Goal: Task Accomplishment & Management: Use online tool/utility

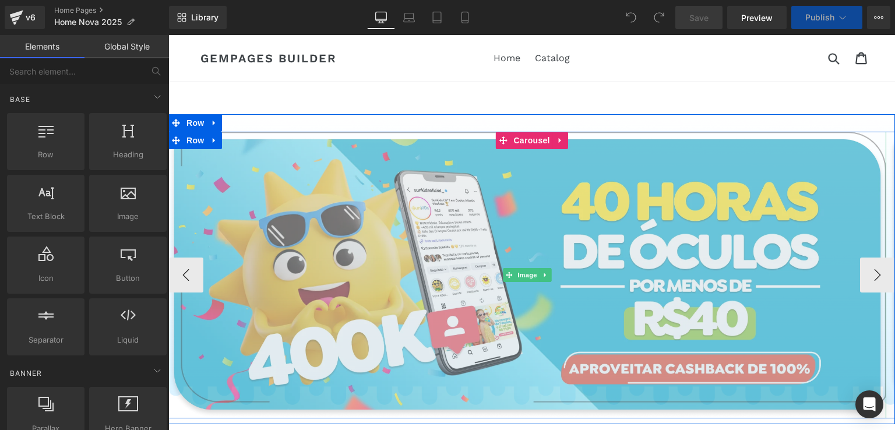
click at [617, 188] on img at bounding box center [527, 275] width 718 height 287
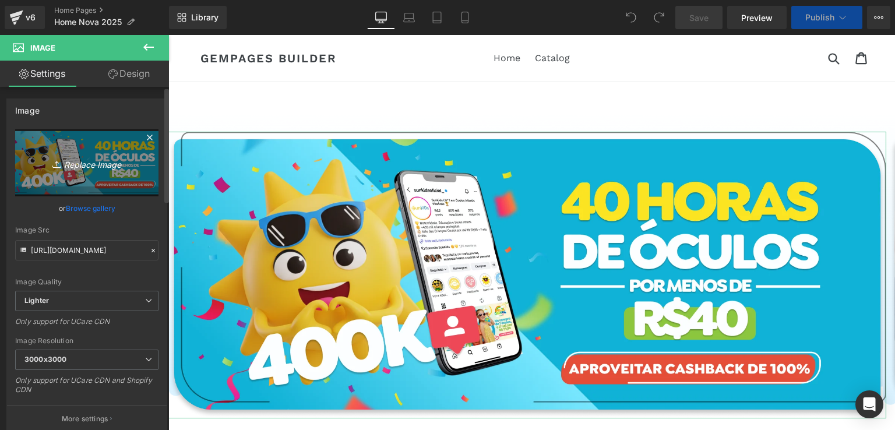
click at [83, 163] on icon "Replace Image" at bounding box center [86, 163] width 93 height 15
type input "C:\fakepath\Banner Home Web.png"
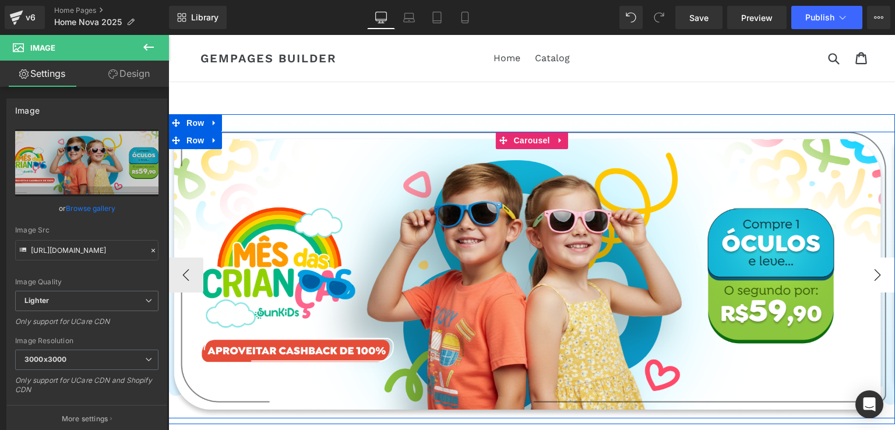
click at [872, 275] on button "›" at bounding box center [877, 275] width 35 height 35
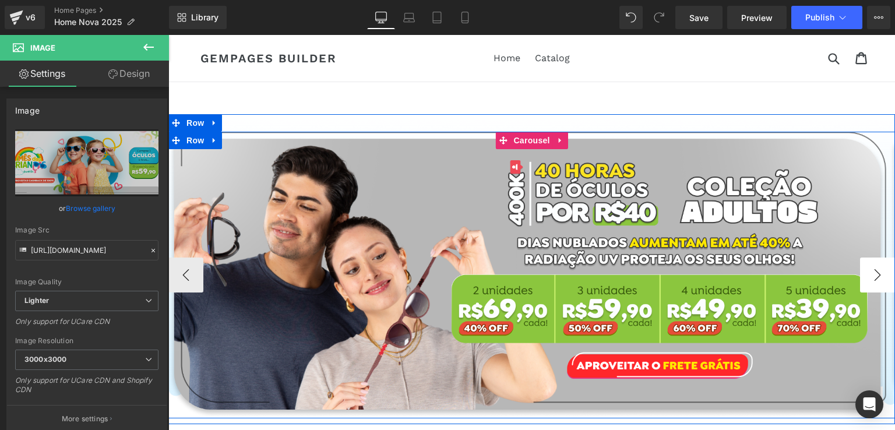
click at [876, 272] on button "›" at bounding box center [877, 275] width 35 height 35
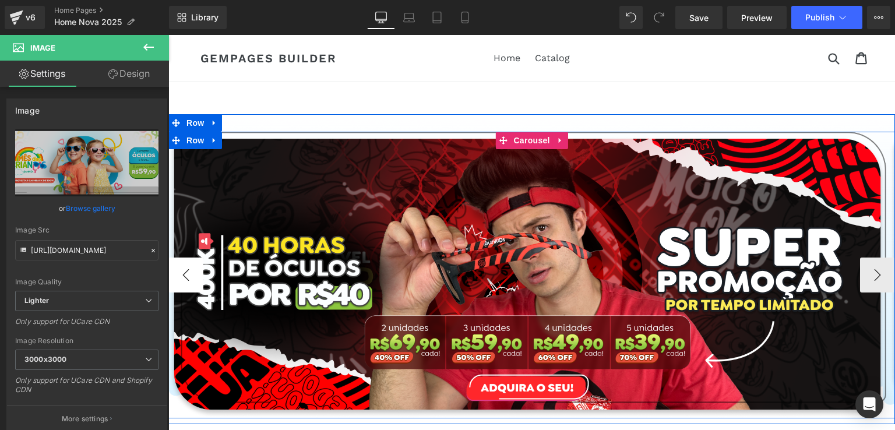
click at [189, 282] on button "‹" at bounding box center [185, 275] width 35 height 35
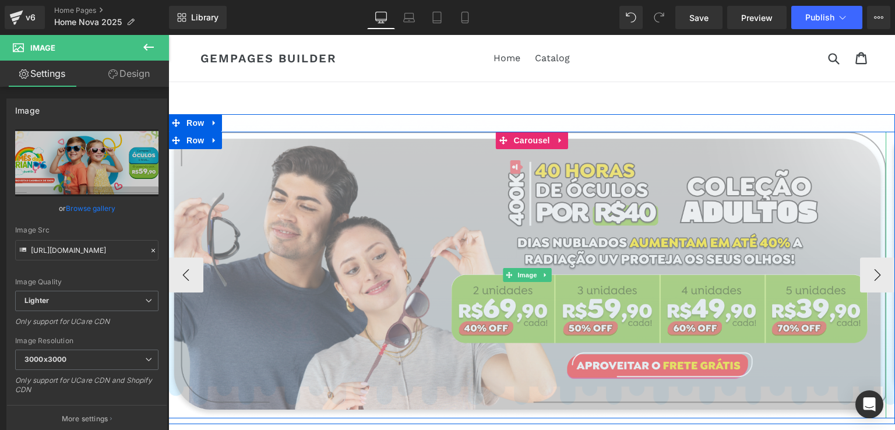
scroll to position [175, 0]
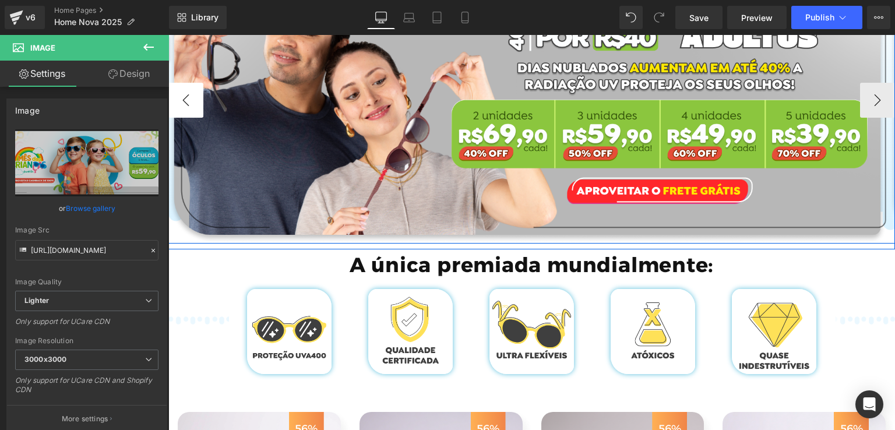
click at [184, 89] on button "‹" at bounding box center [185, 100] width 35 height 35
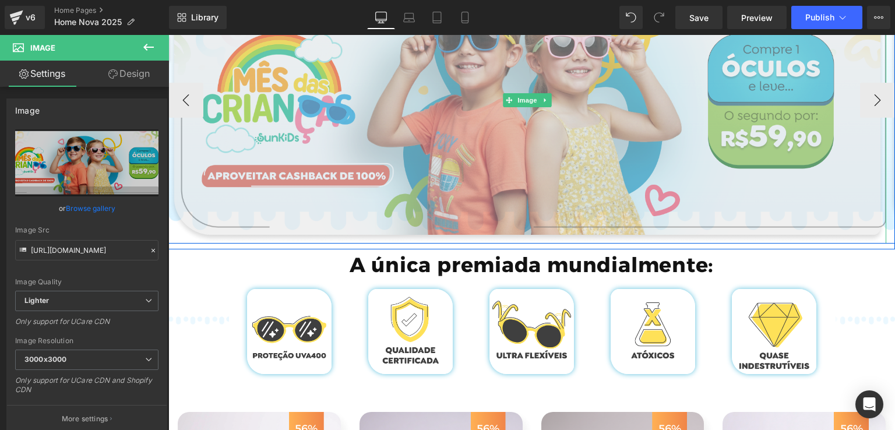
scroll to position [0, 0]
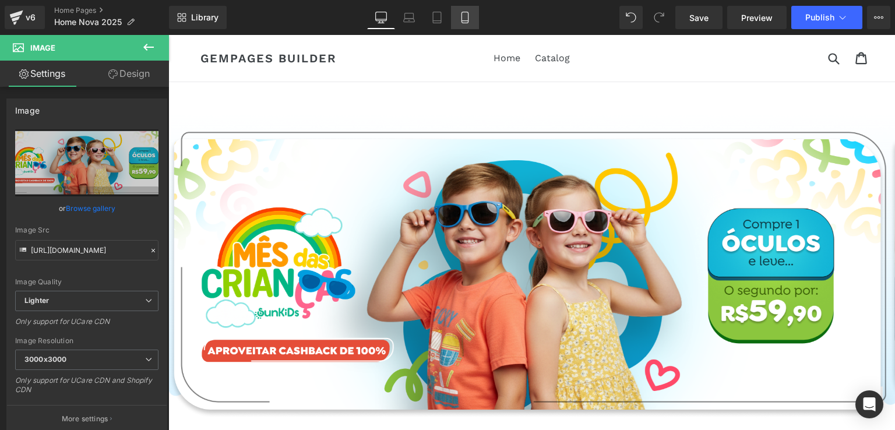
click at [459, 15] on icon at bounding box center [465, 18] width 12 height 12
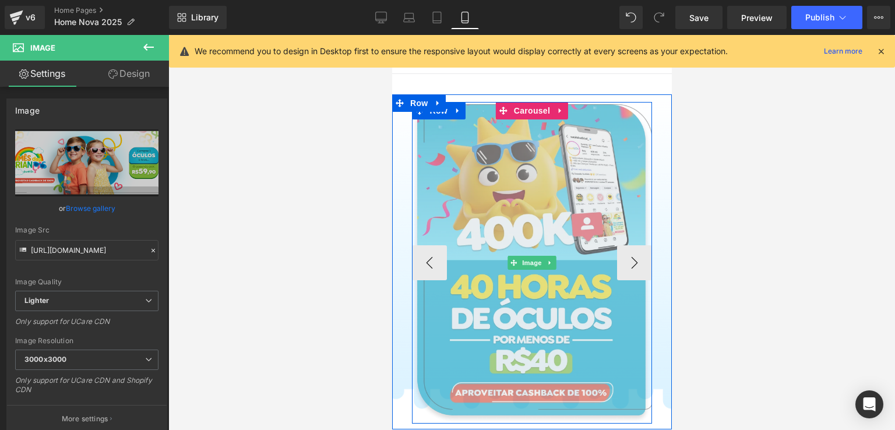
scroll to position [58, 0]
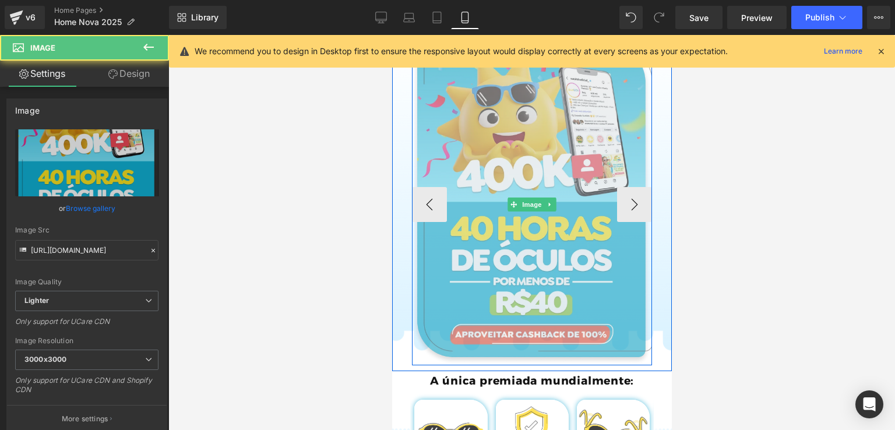
click at [521, 161] on img at bounding box center [532, 205] width 241 height 322
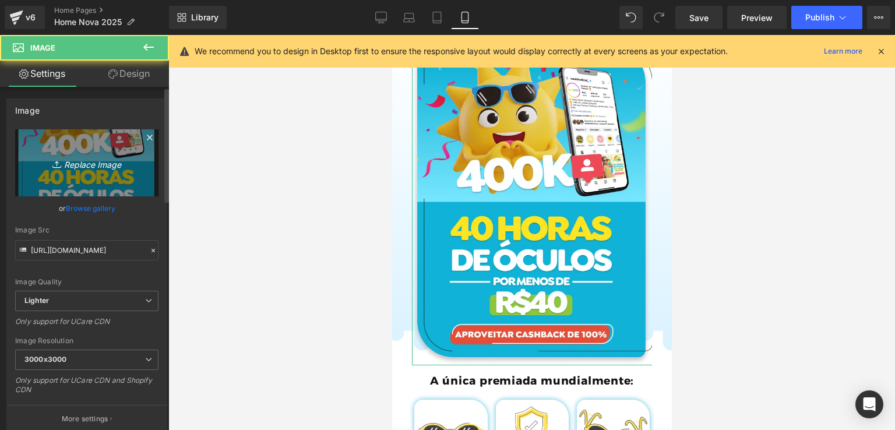
click at [72, 150] on link "Replace Image" at bounding box center [86, 162] width 143 height 67
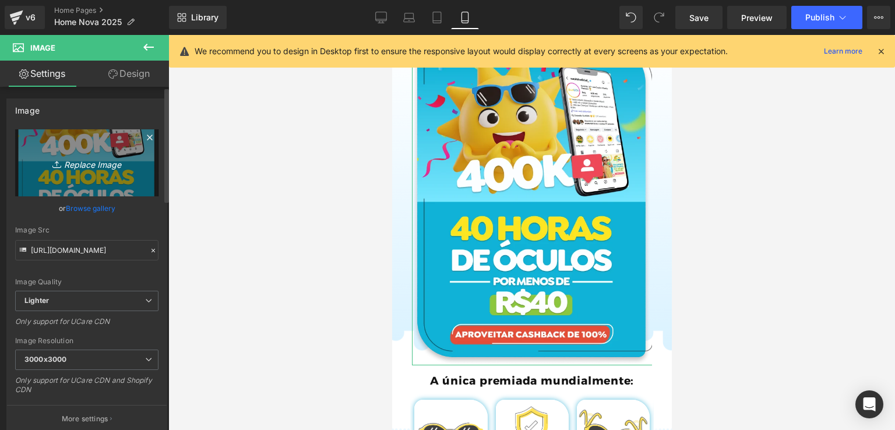
type input "C:\fakepath\Banner Home Mobile.png"
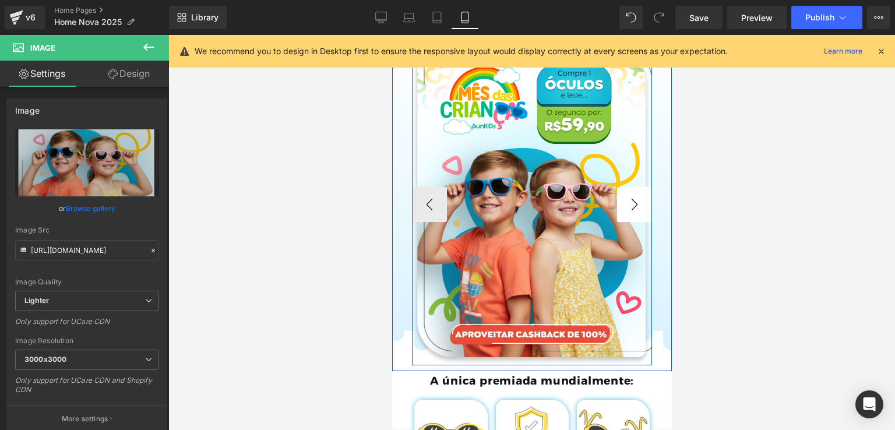
click at [634, 199] on button "›" at bounding box center [634, 204] width 35 height 35
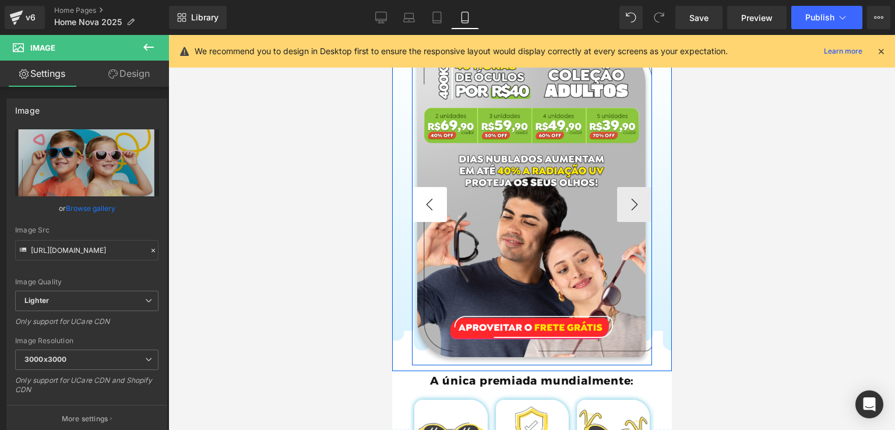
click at [421, 206] on button "‹" at bounding box center [429, 204] width 35 height 35
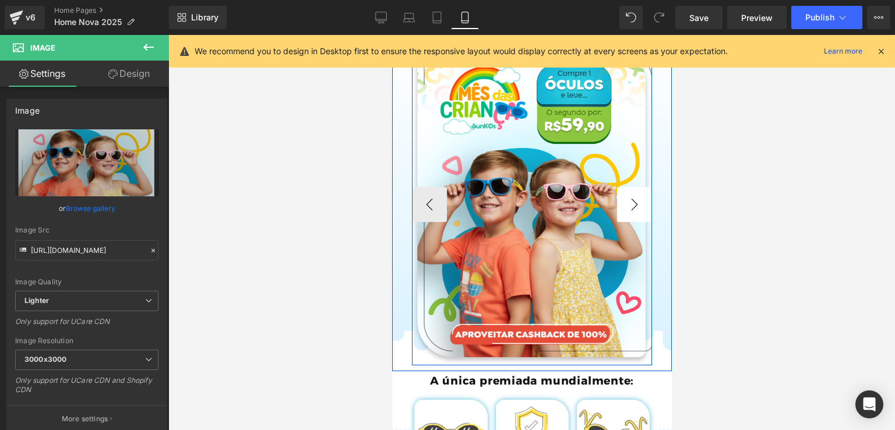
click at [638, 206] on button "›" at bounding box center [634, 204] width 35 height 35
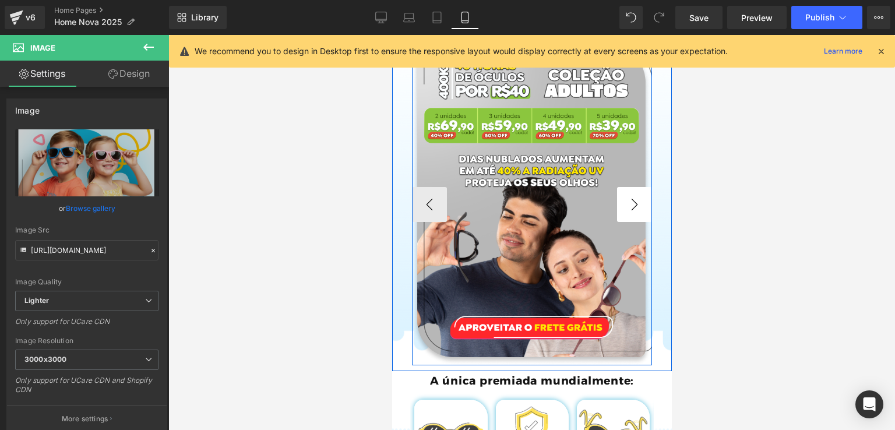
click at [638, 206] on button "›" at bounding box center [634, 204] width 35 height 35
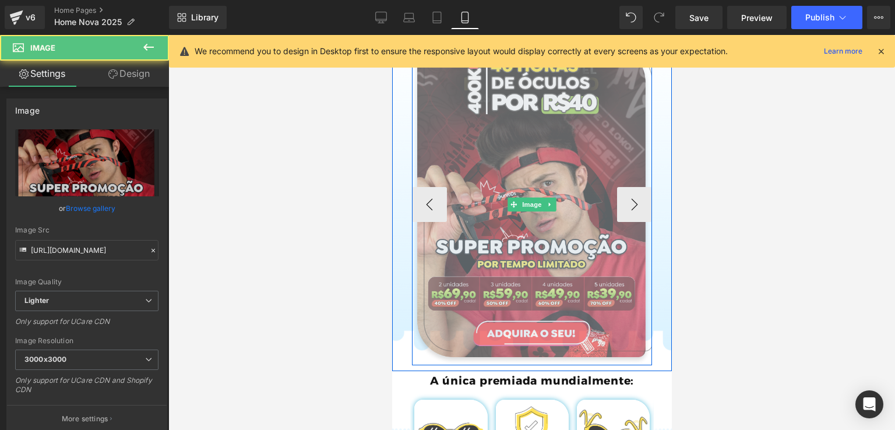
click at [547, 189] on img at bounding box center [532, 205] width 241 height 322
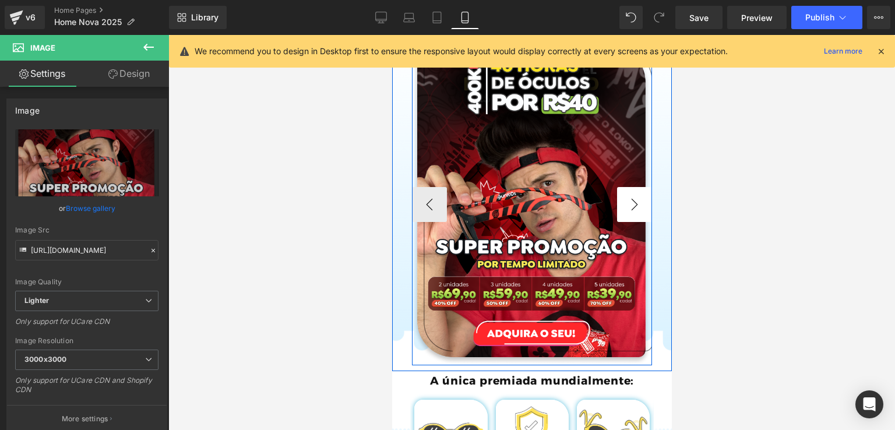
click at [631, 217] on button "›" at bounding box center [634, 204] width 35 height 35
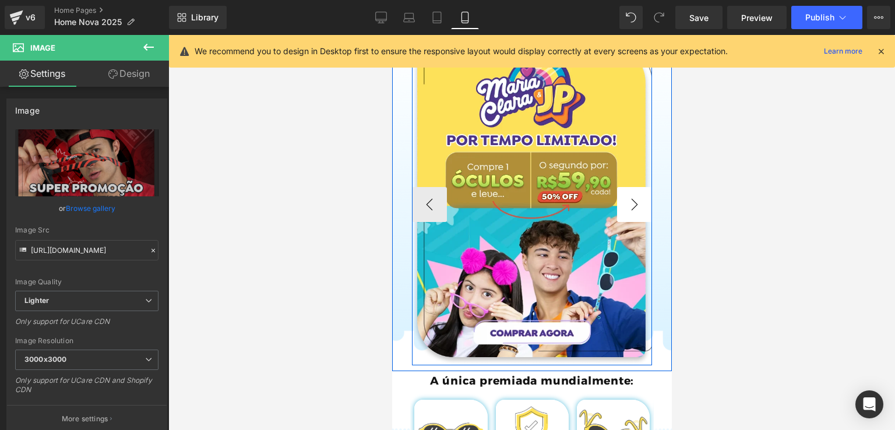
click at [631, 217] on button "›" at bounding box center [634, 204] width 35 height 35
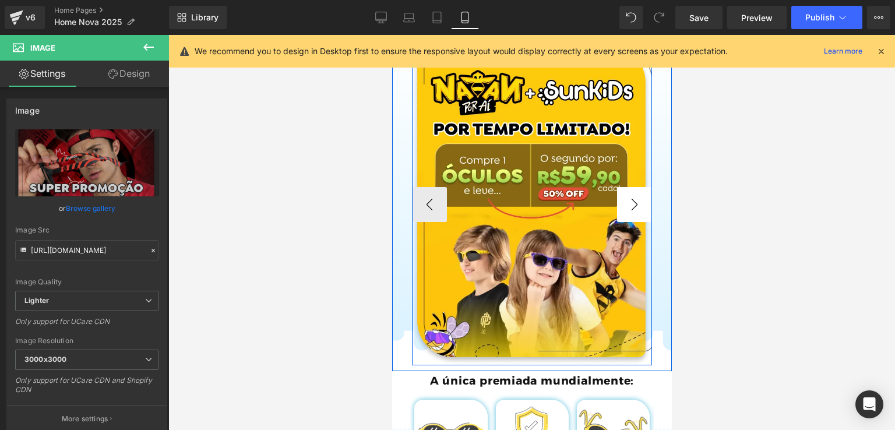
click at [631, 217] on button "›" at bounding box center [634, 204] width 35 height 35
click at [630, 217] on button "›" at bounding box center [634, 204] width 35 height 35
click at [427, 211] on button "‹" at bounding box center [429, 204] width 35 height 35
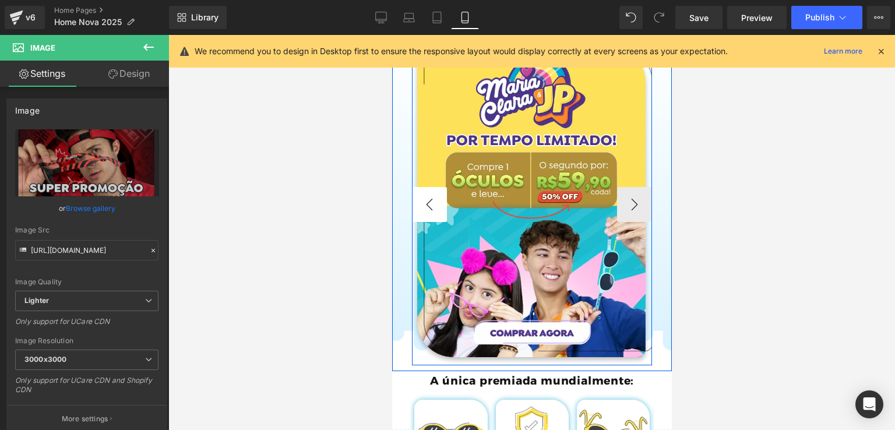
click at [427, 210] on button "‹" at bounding box center [429, 204] width 35 height 35
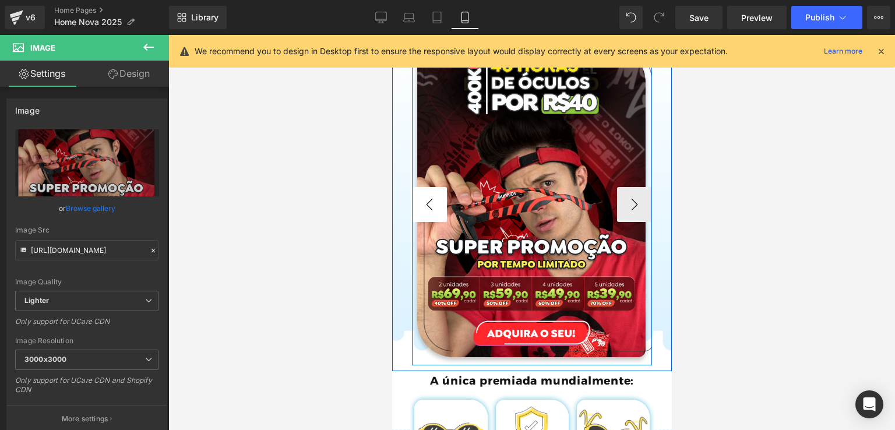
click at [427, 210] on button "‹" at bounding box center [429, 204] width 35 height 35
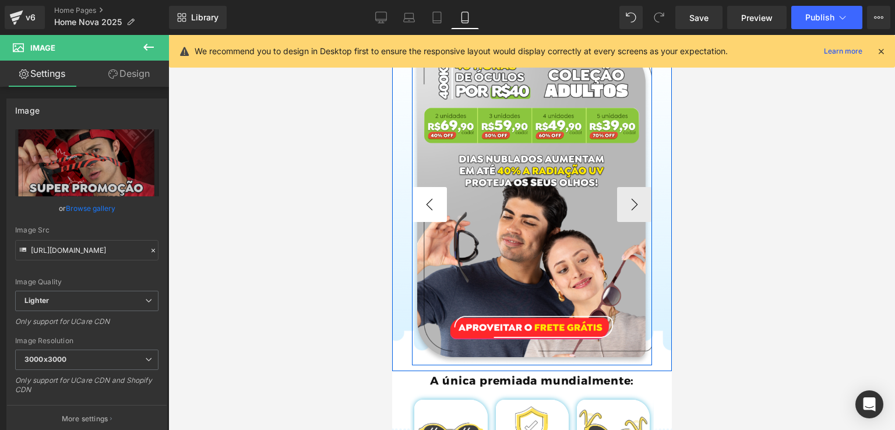
click at [427, 210] on button "‹" at bounding box center [429, 204] width 35 height 35
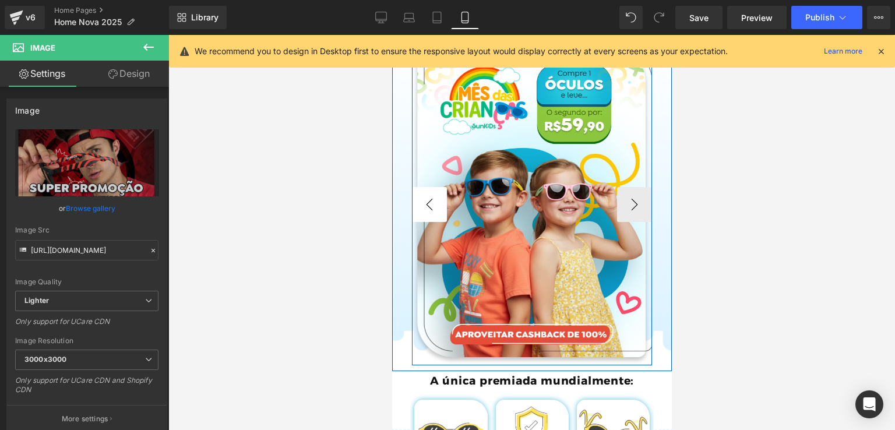
click at [427, 210] on button "‹" at bounding box center [429, 204] width 35 height 35
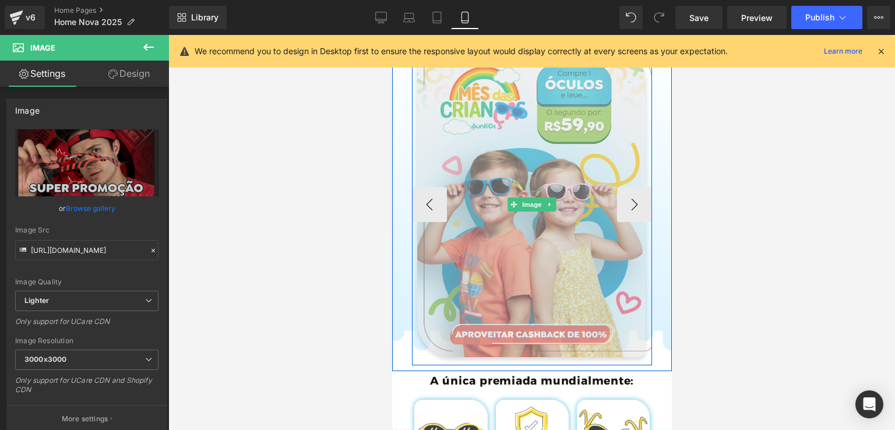
scroll to position [0, 0]
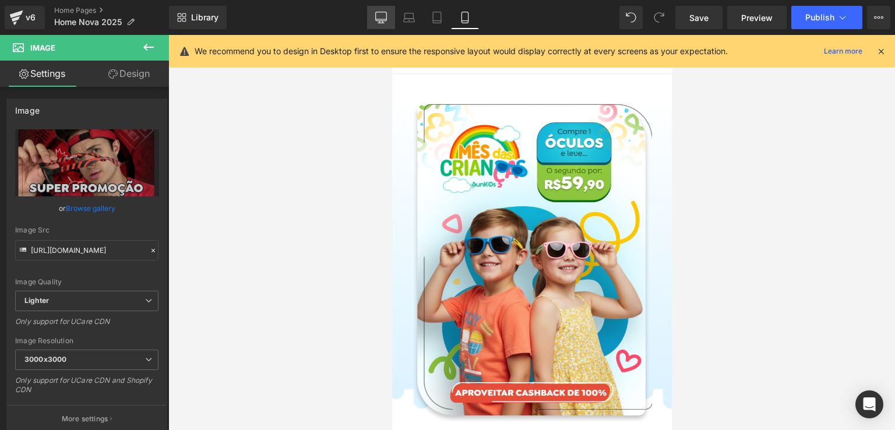
click at [385, 19] on icon at bounding box center [381, 18] width 12 height 12
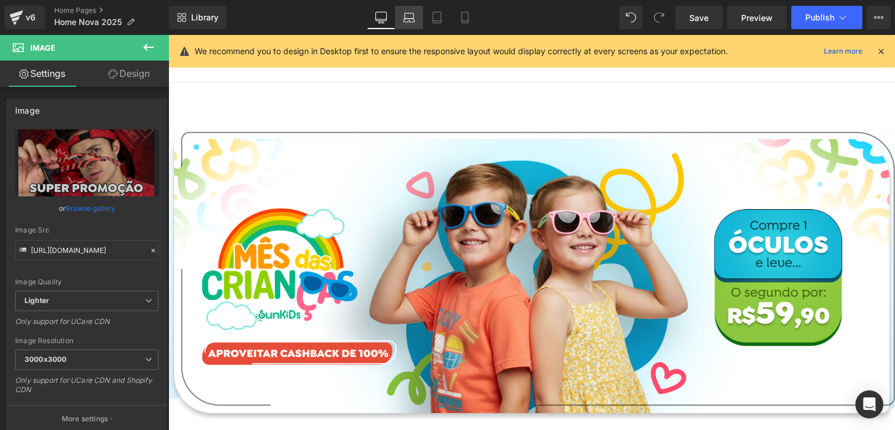
click at [410, 14] on icon at bounding box center [409, 18] width 12 height 12
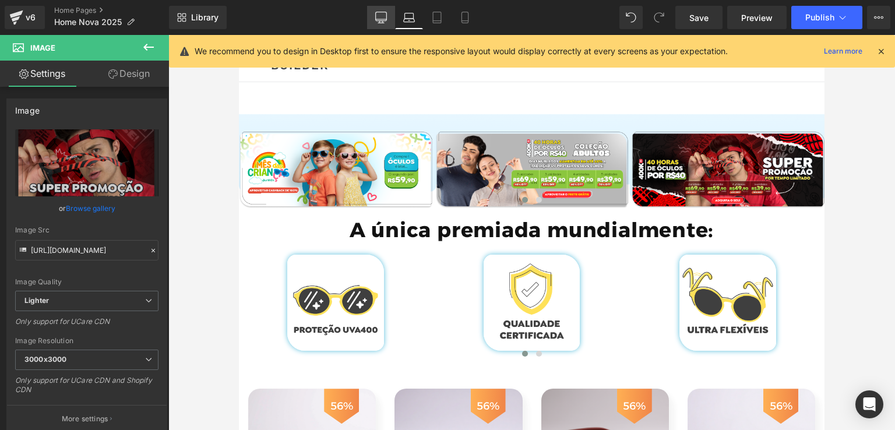
click at [382, 15] on icon at bounding box center [381, 18] width 12 height 12
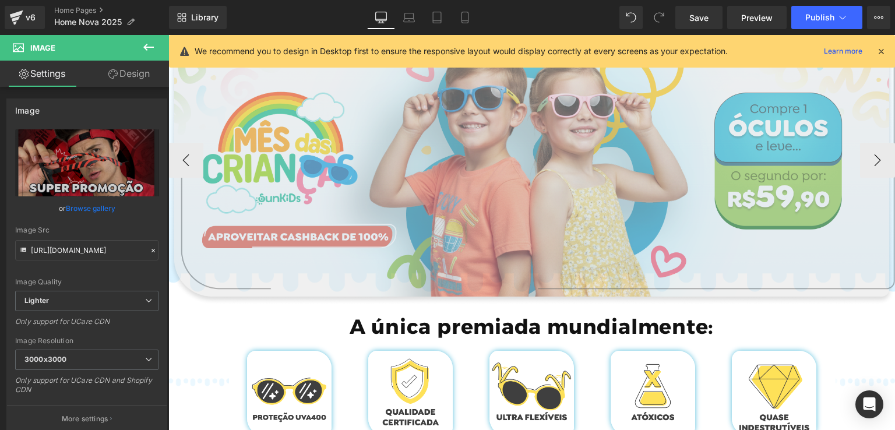
scroll to position [291, 0]
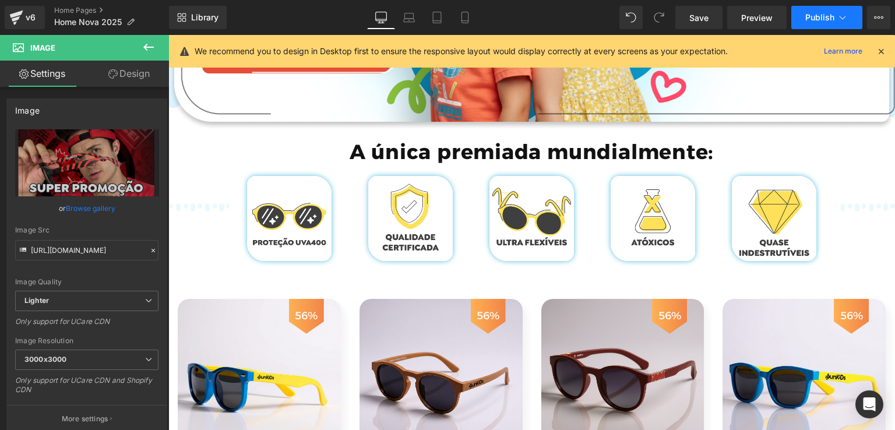
click at [818, 17] on span "Publish" at bounding box center [820, 17] width 29 height 9
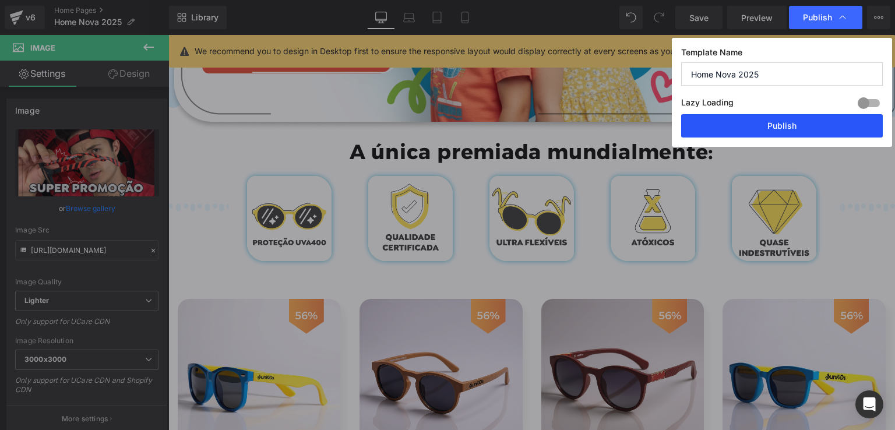
drag, startPoint x: 783, startPoint y: 123, endPoint x: 440, endPoint y: 51, distance: 350.9
click at [783, 123] on button "Publish" at bounding box center [782, 125] width 202 height 23
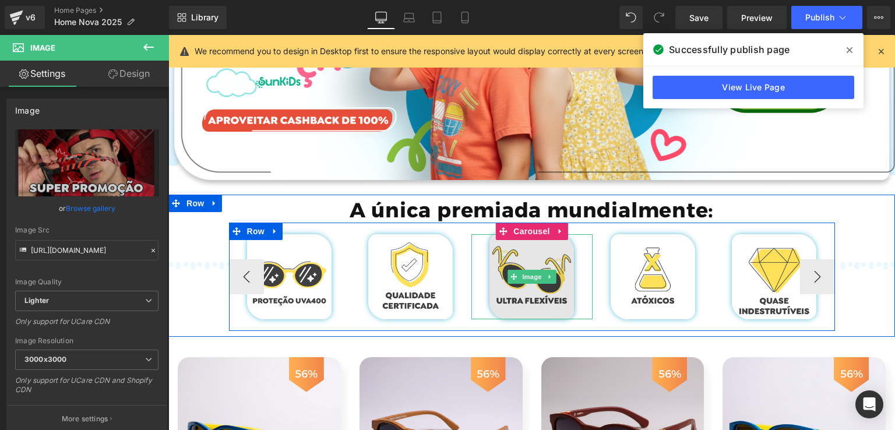
scroll to position [0, 0]
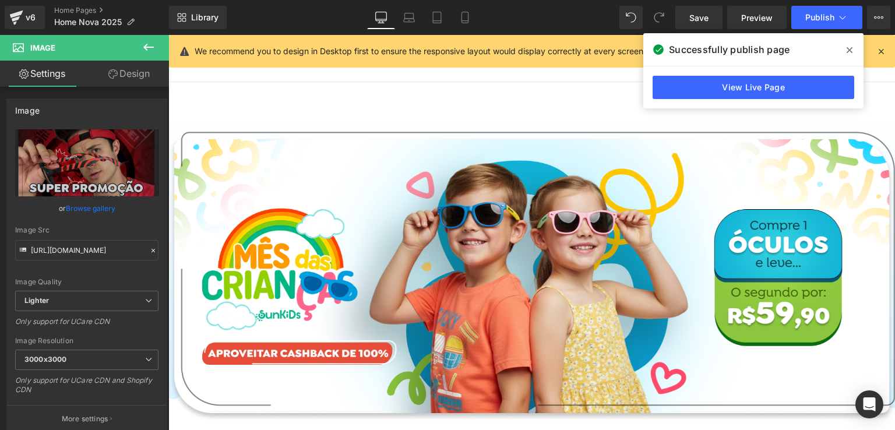
click at [849, 45] on span at bounding box center [850, 50] width 19 height 19
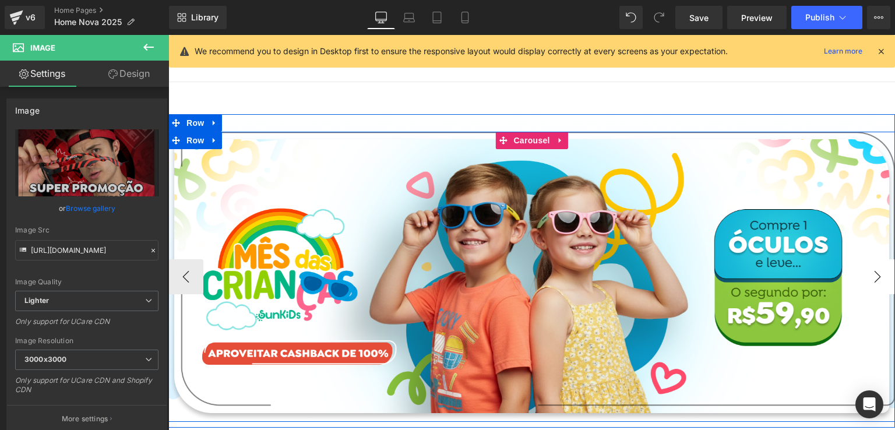
click at [870, 282] on button "›" at bounding box center [877, 276] width 35 height 35
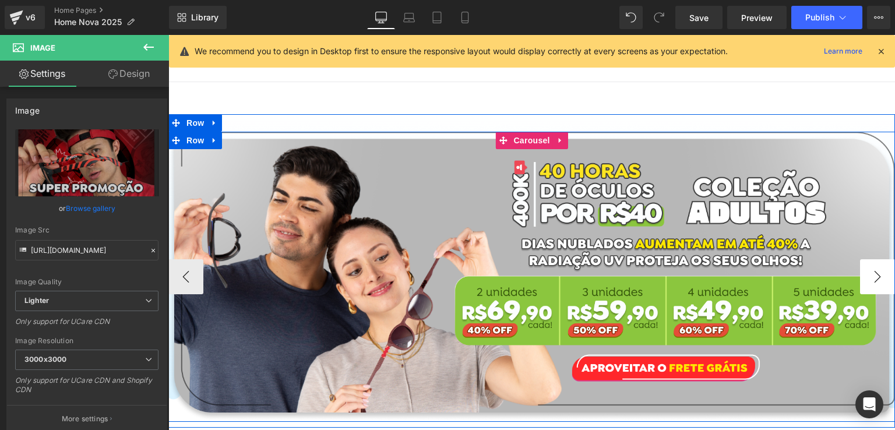
click at [870, 282] on button "›" at bounding box center [877, 276] width 35 height 35
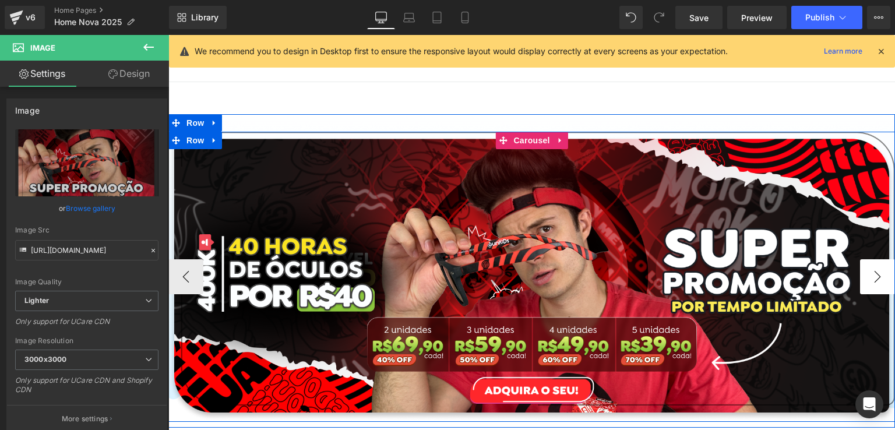
click at [870, 282] on button "›" at bounding box center [877, 276] width 35 height 35
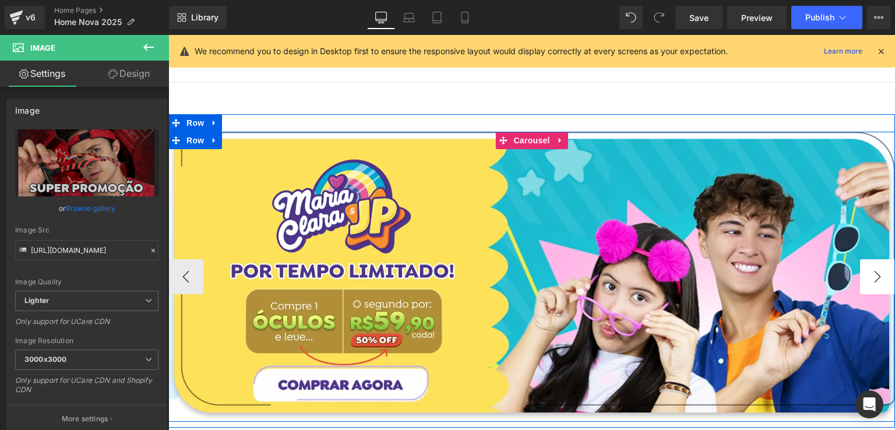
click at [870, 282] on button "›" at bounding box center [877, 276] width 35 height 35
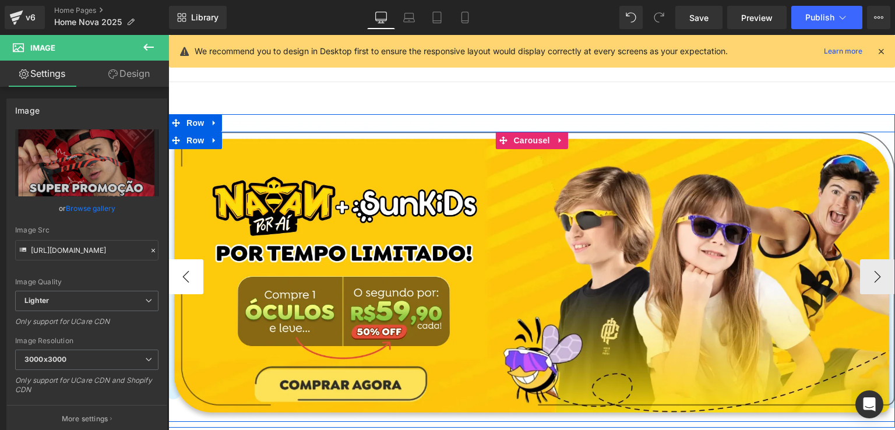
click at [180, 271] on button "‹" at bounding box center [185, 276] width 35 height 35
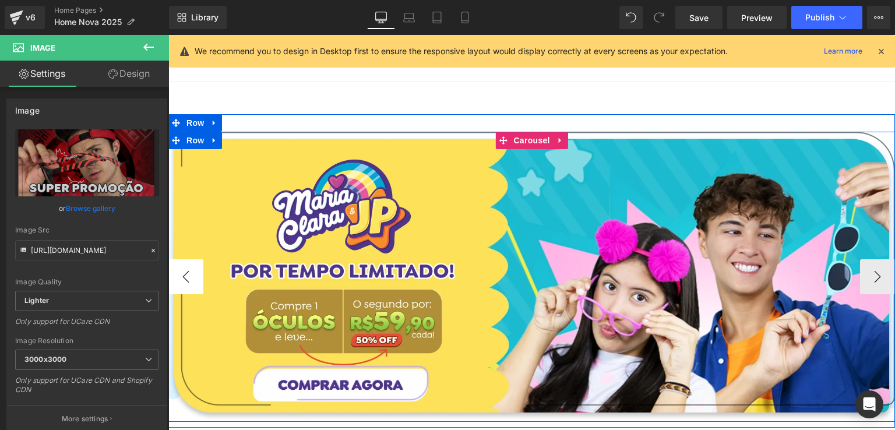
click at [183, 271] on button "‹" at bounding box center [185, 276] width 35 height 35
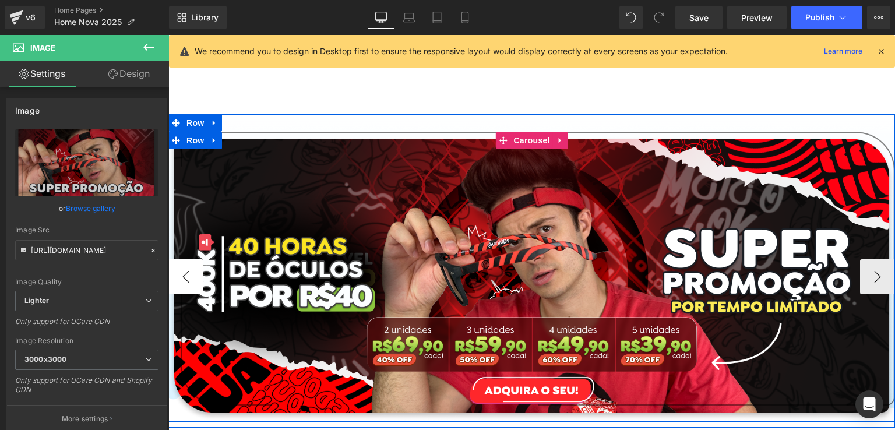
click at [189, 271] on button "‹" at bounding box center [185, 276] width 35 height 35
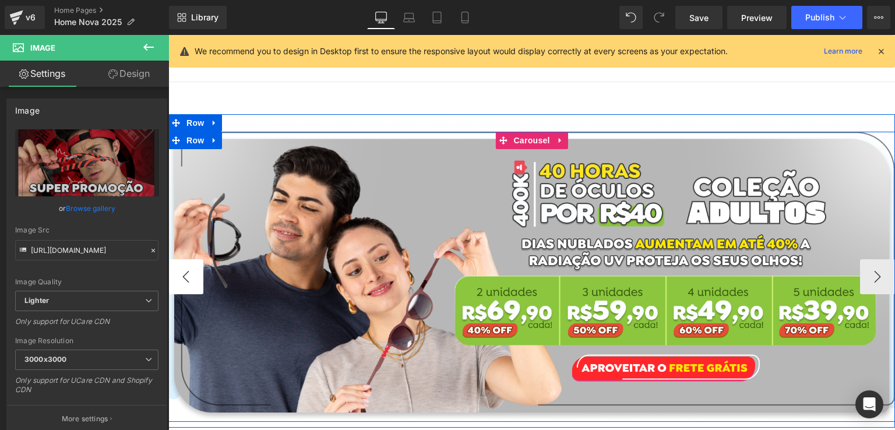
click at [192, 271] on button "‹" at bounding box center [185, 276] width 35 height 35
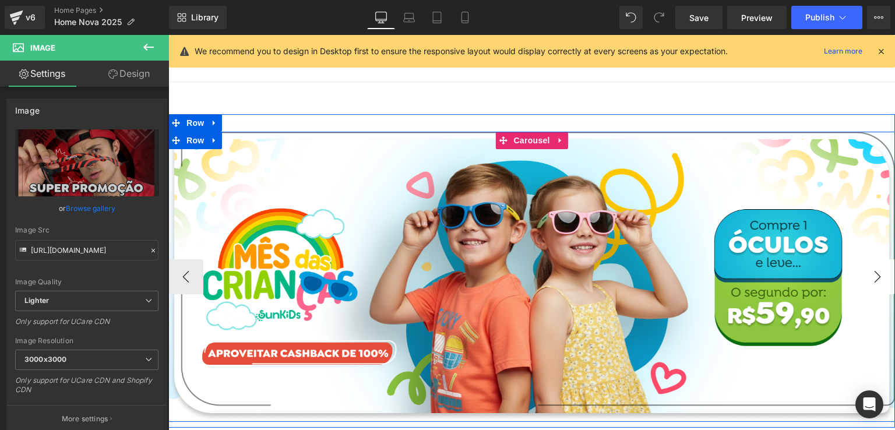
click at [880, 280] on button "›" at bounding box center [877, 276] width 35 height 35
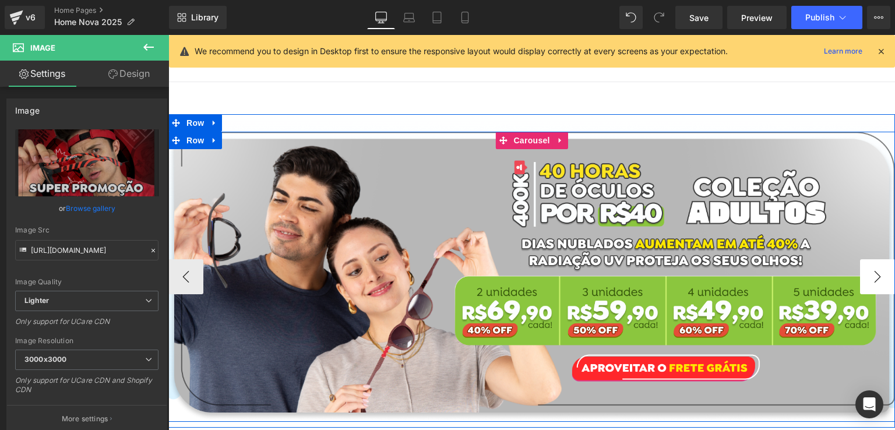
click at [880, 279] on button "›" at bounding box center [877, 276] width 35 height 35
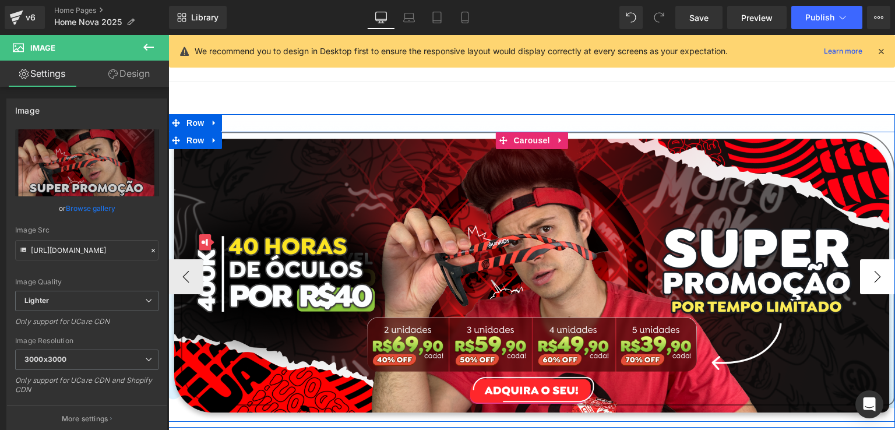
click at [880, 279] on button "›" at bounding box center [877, 276] width 35 height 35
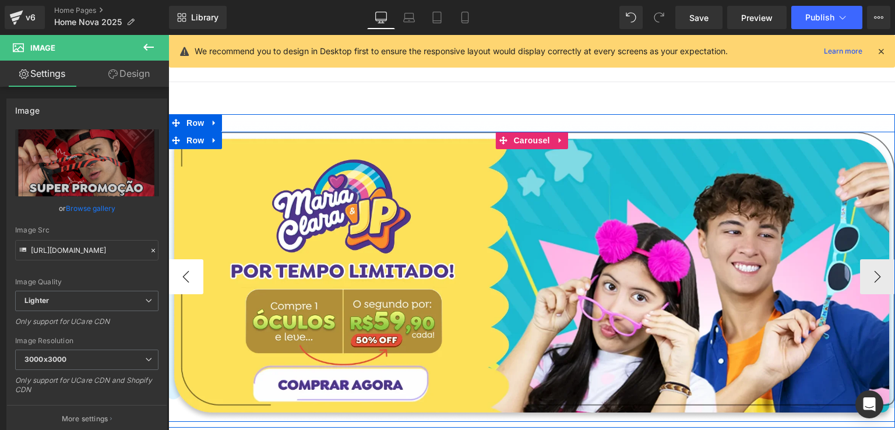
click at [180, 283] on button "‹" at bounding box center [185, 276] width 35 height 35
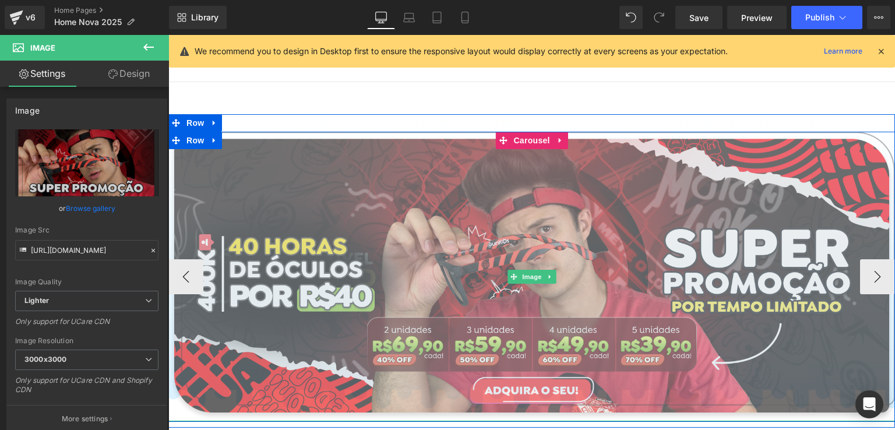
click at [541, 210] on img at bounding box center [531, 277] width 727 height 290
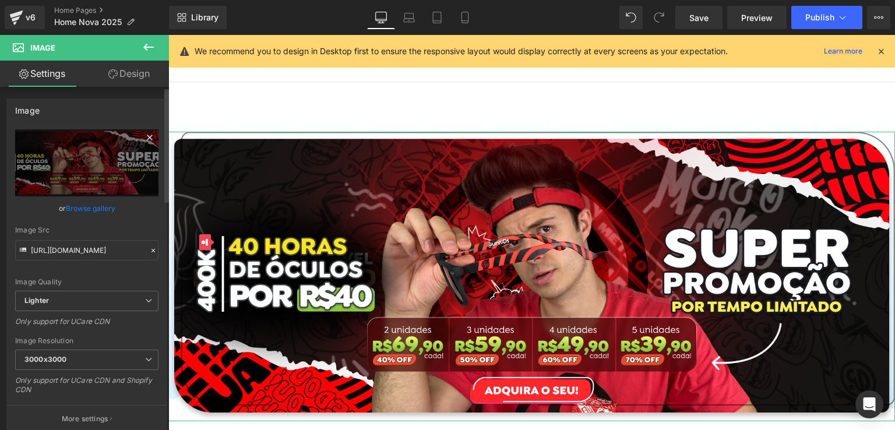
click at [147, 138] on icon at bounding box center [149, 137] width 5 height 5
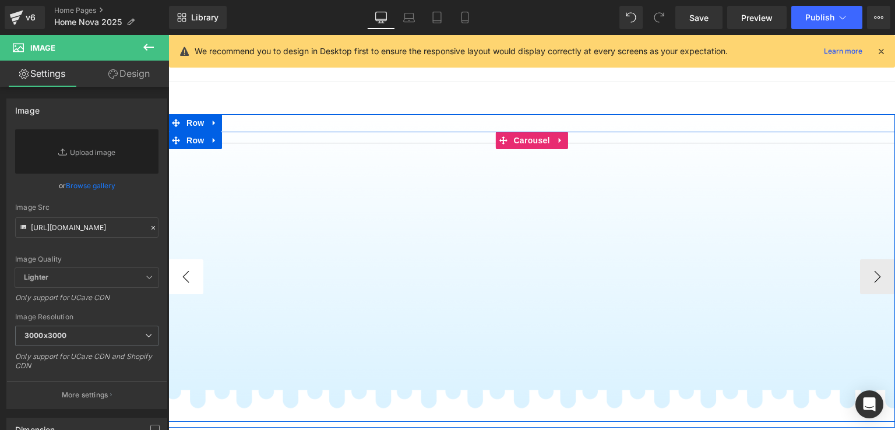
click at [190, 269] on button "‹" at bounding box center [185, 276] width 35 height 35
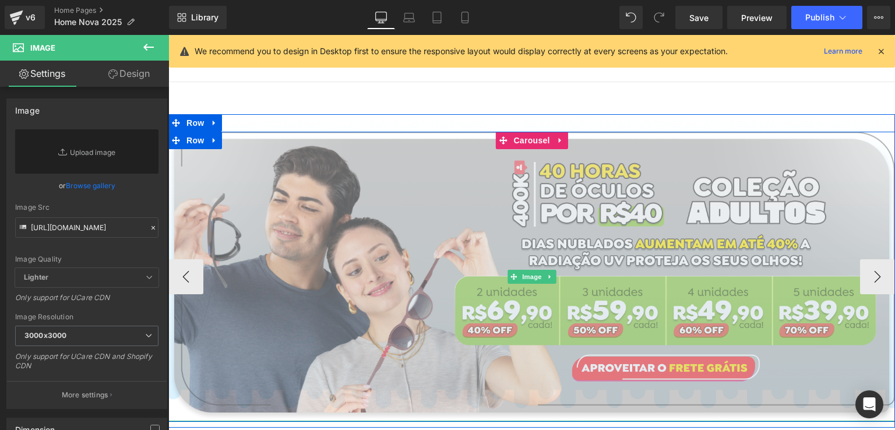
click at [599, 191] on img at bounding box center [531, 277] width 727 height 290
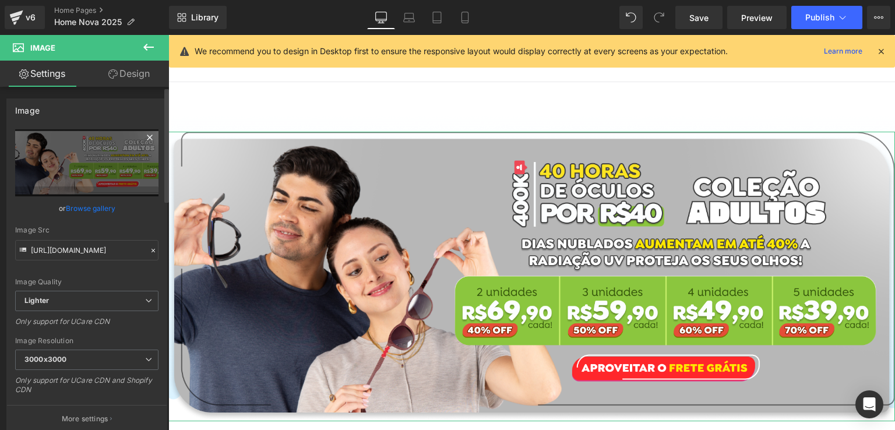
click at [147, 139] on icon at bounding box center [149, 137] width 5 height 5
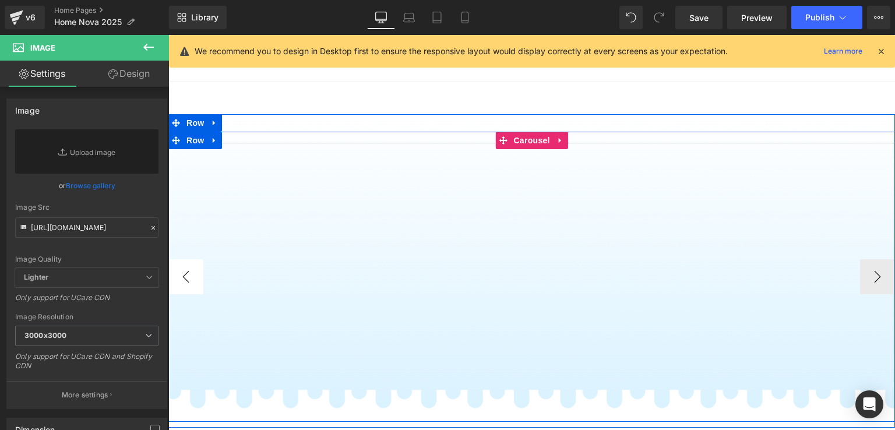
click at [192, 262] on button "‹" at bounding box center [185, 276] width 35 height 35
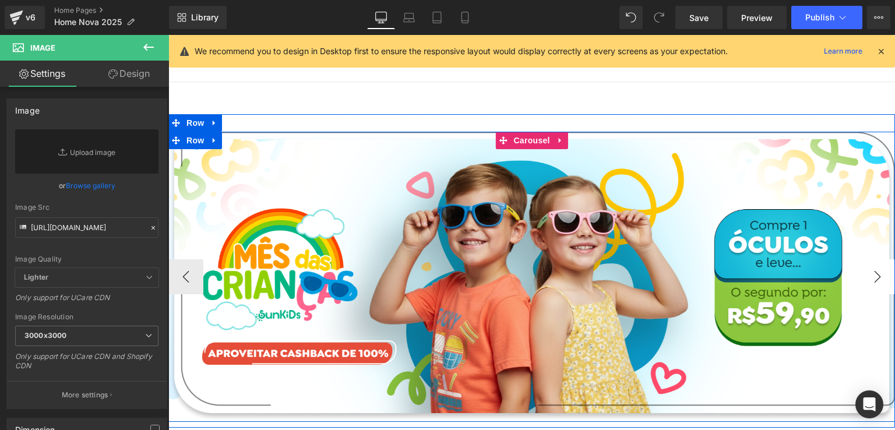
click at [867, 275] on button "›" at bounding box center [877, 276] width 35 height 35
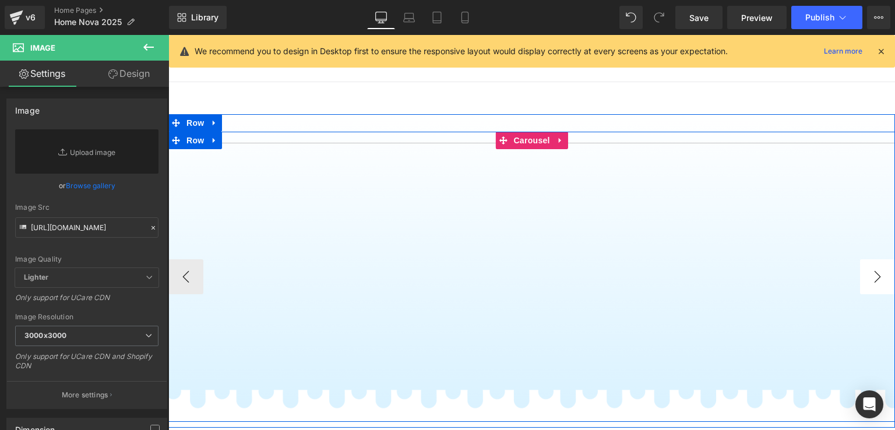
click at [871, 275] on button "›" at bounding box center [877, 276] width 35 height 35
click at [522, 142] on span "Carousel" at bounding box center [532, 140] width 42 height 17
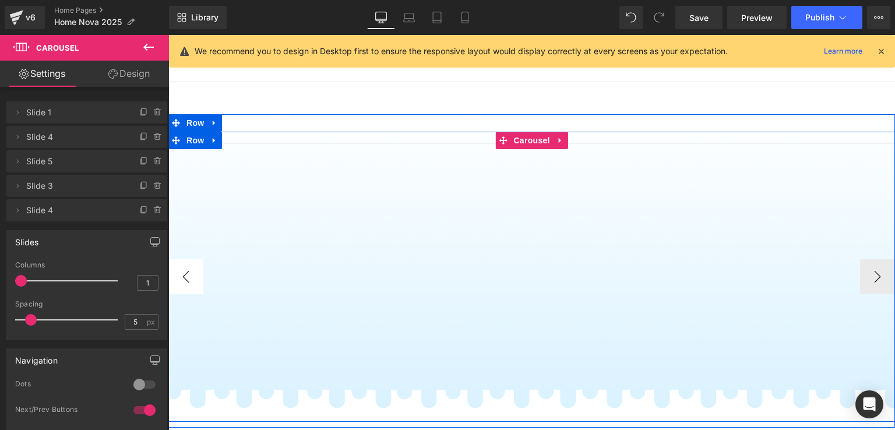
click at [184, 278] on button "‹" at bounding box center [185, 276] width 35 height 35
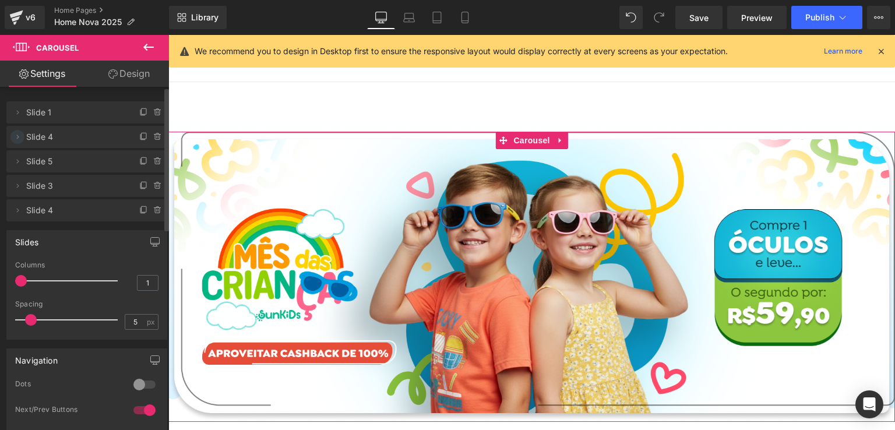
click at [17, 135] on icon at bounding box center [17, 136] width 9 height 9
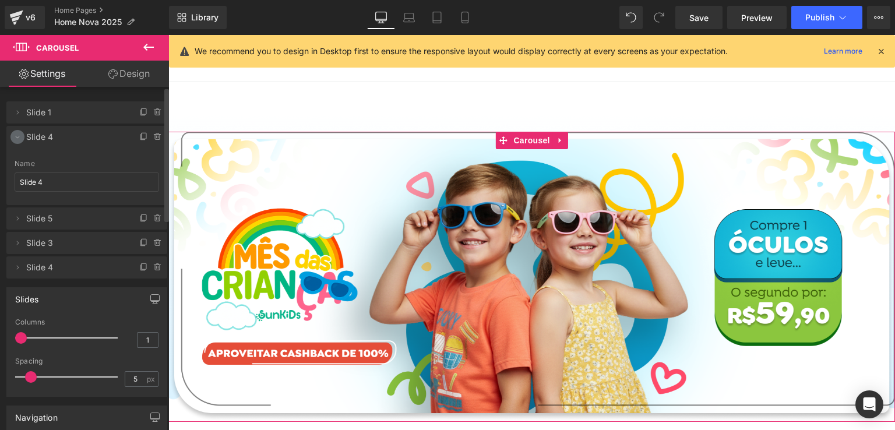
click at [17, 135] on icon at bounding box center [17, 136] width 9 height 9
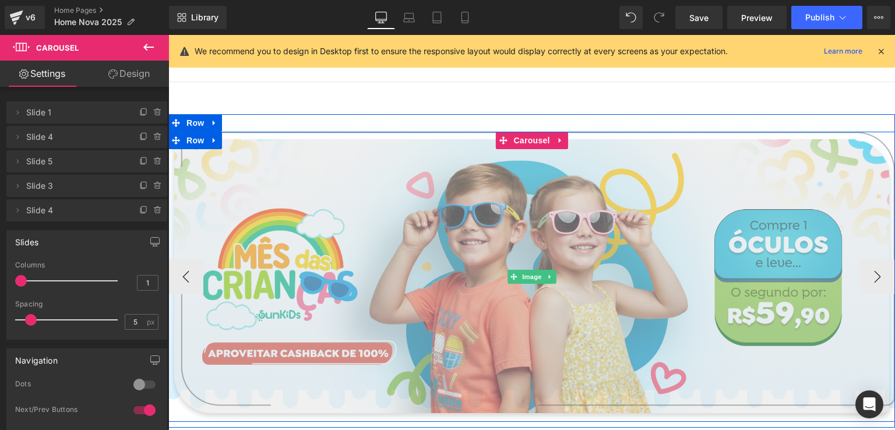
click at [412, 210] on img at bounding box center [531, 277] width 727 height 290
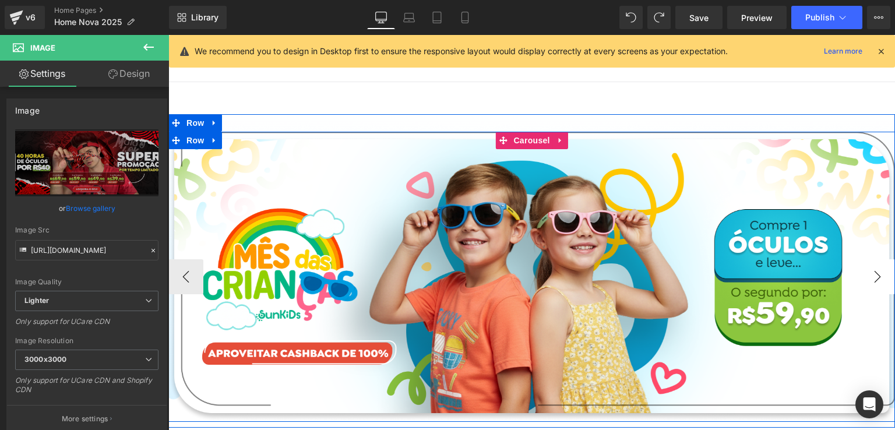
click at [876, 279] on button "›" at bounding box center [877, 276] width 35 height 35
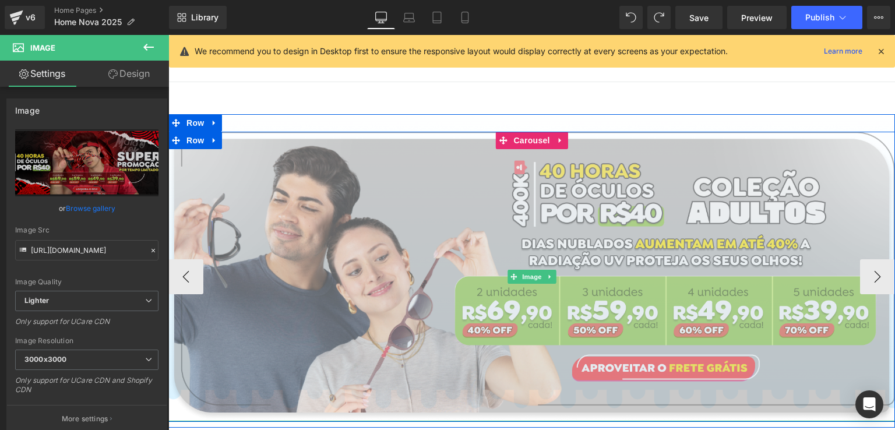
click at [494, 200] on img at bounding box center [531, 277] width 727 height 290
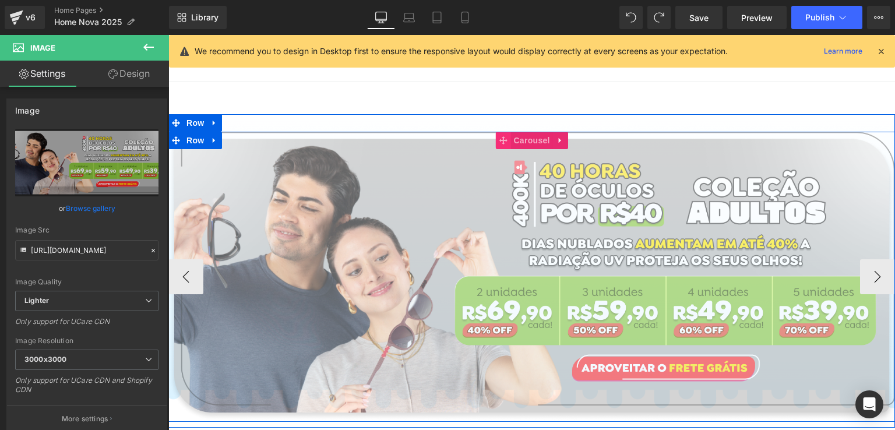
click at [503, 144] on span at bounding box center [502, 140] width 15 height 17
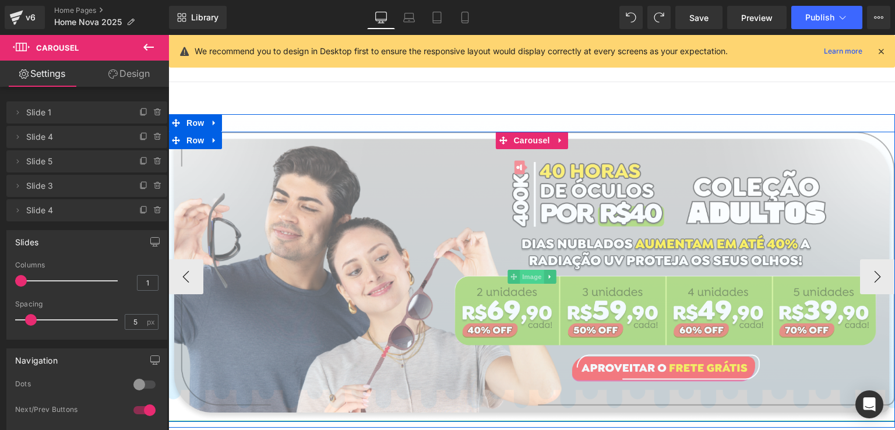
click at [520, 274] on span "Image" at bounding box center [532, 277] width 24 height 14
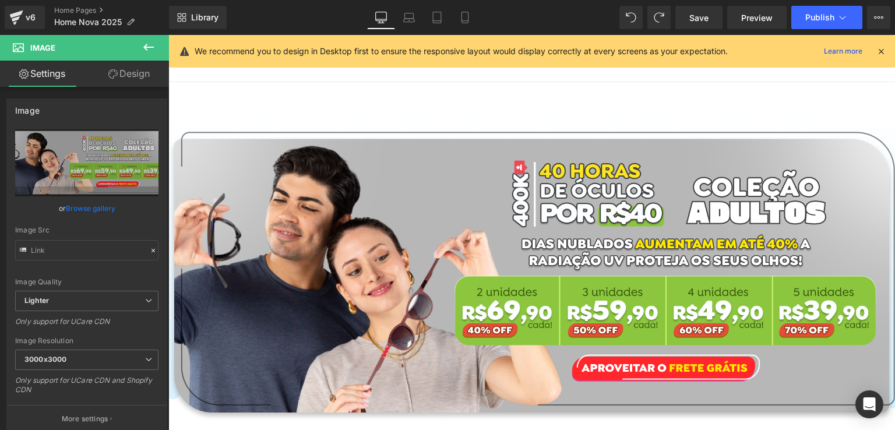
click at [143, 50] on icon at bounding box center [149, 47] width 14 height 14
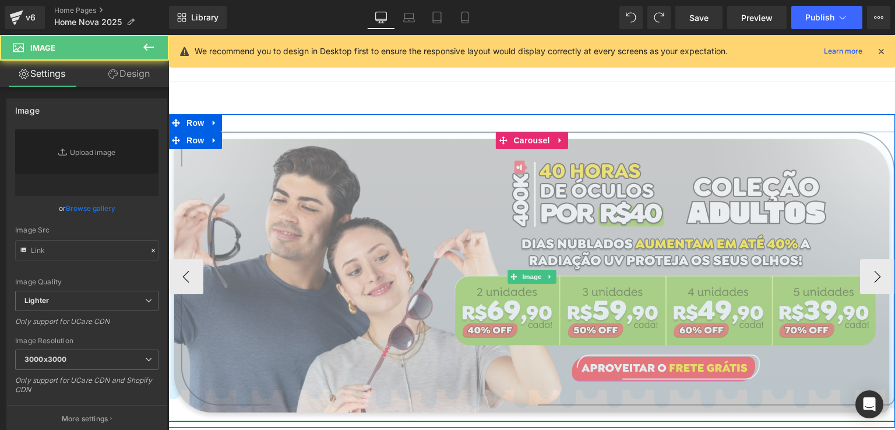
click at [404, 178] on img at bounding box center [531, 277] width 727 height 290
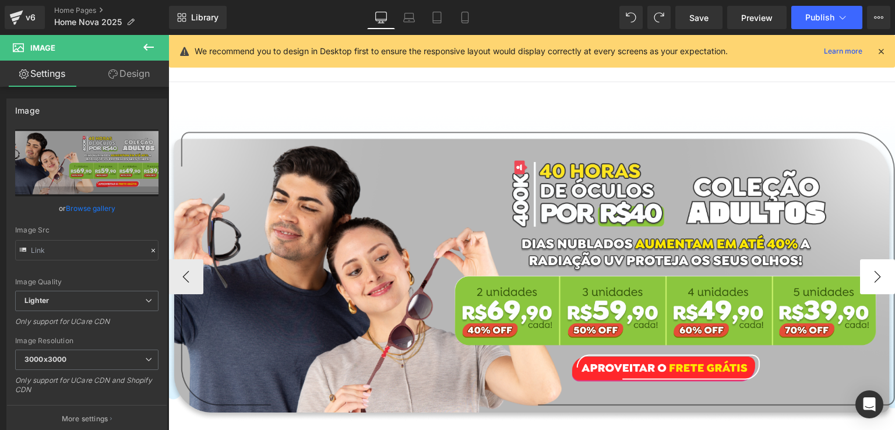
click at [879, 276] on button "›" at bounding box center [877, 276] width 35 height 35
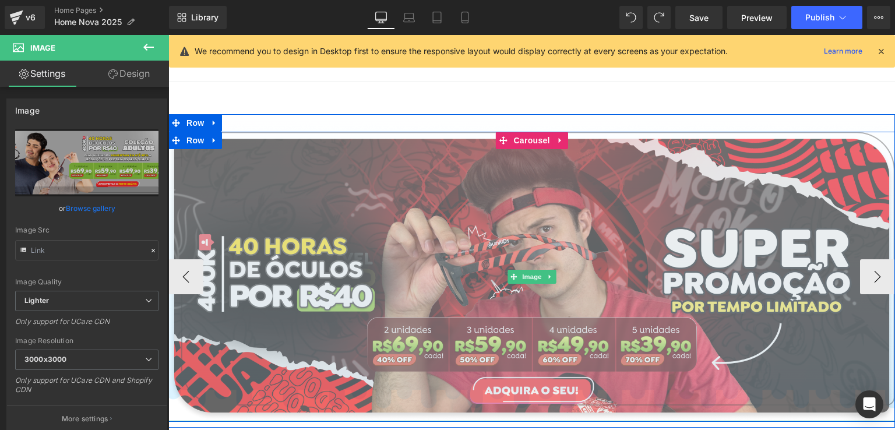
click at [606, 220] on img at bounding box center [531, 277] width 727 height 290
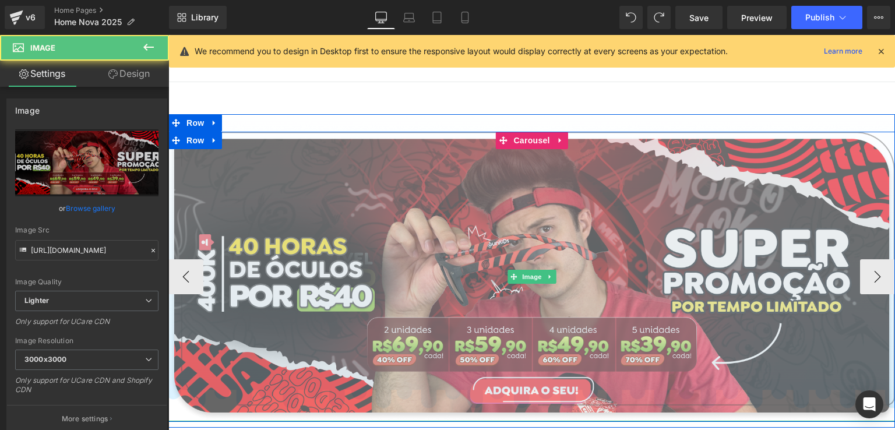
click at [853, 275] on img at bounding box center [531, 277] width 727 height 290
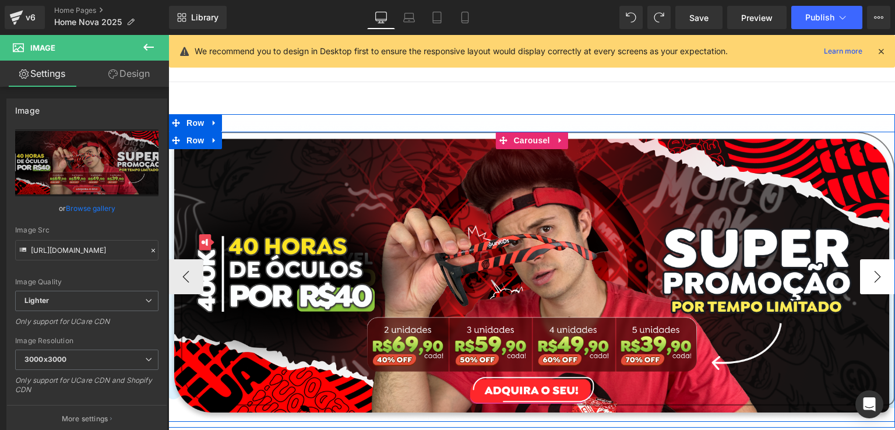
click at [867, 276] on button "›" at bounding box center [877, 276] width 35 height 35
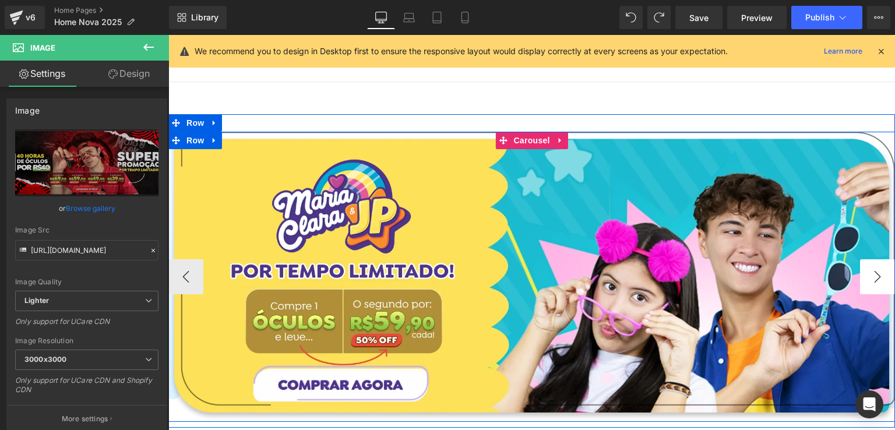
click at [867, 276] on button "›" at bounding box center [877, 276] width 35 height 35
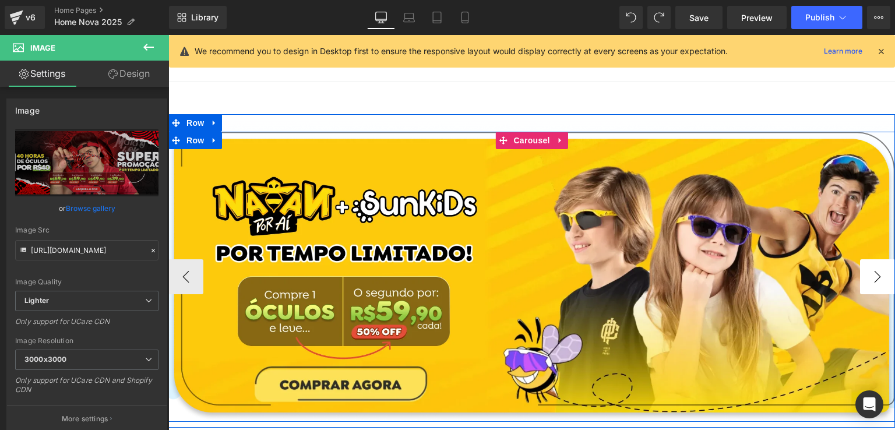
click at [882, 289] on button "›" at bounding box center [877, 276] width 35 height 35
click at [187, 264] on button "‹" at bounding box center [185, 276] width 35 height 35
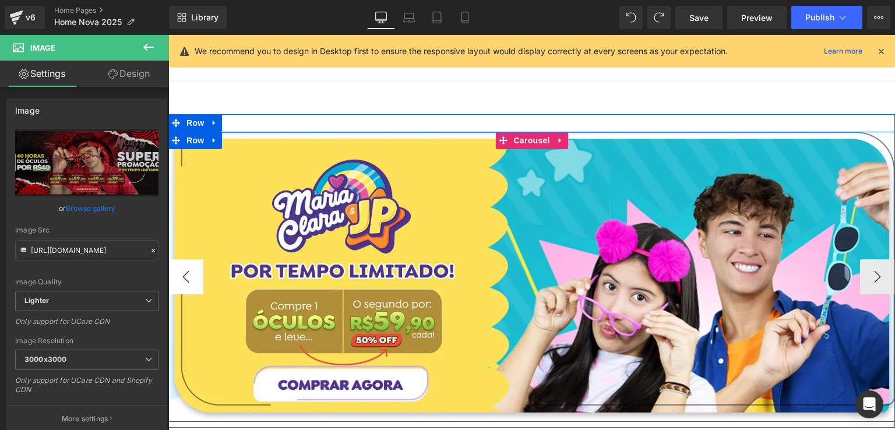
click at [186, 264] on button "‹" at bounding box center [185, 276] width 35 height 35
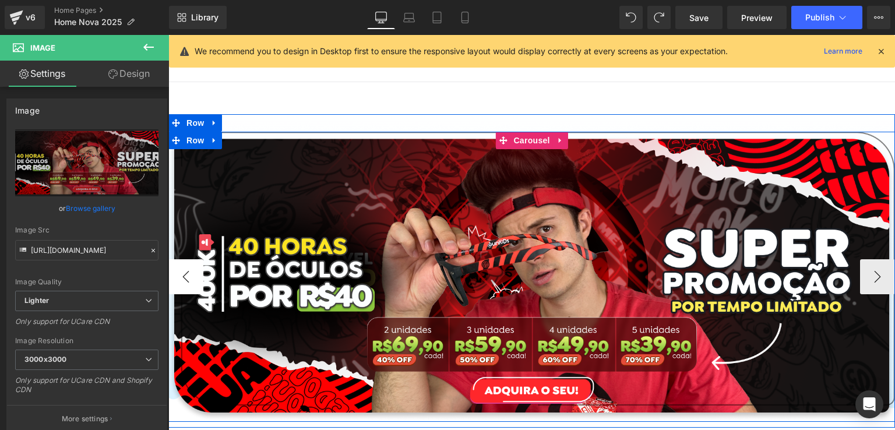
click at [186, 264] on button "‹" at bounding box center [185, 276] width 35 height 35
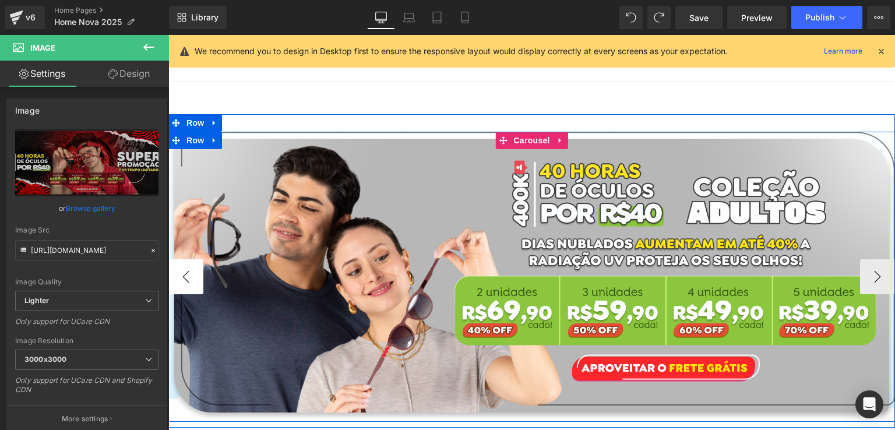
click at [186, 264] on button "‹" at bounding box center [185, 276] width 35 height 35
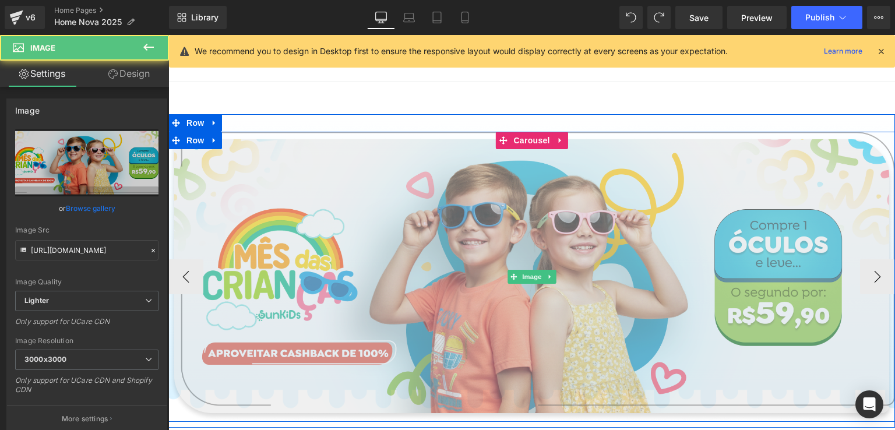
click at [498, 167] on img at bounding box center [531, 277] width 727 height 290
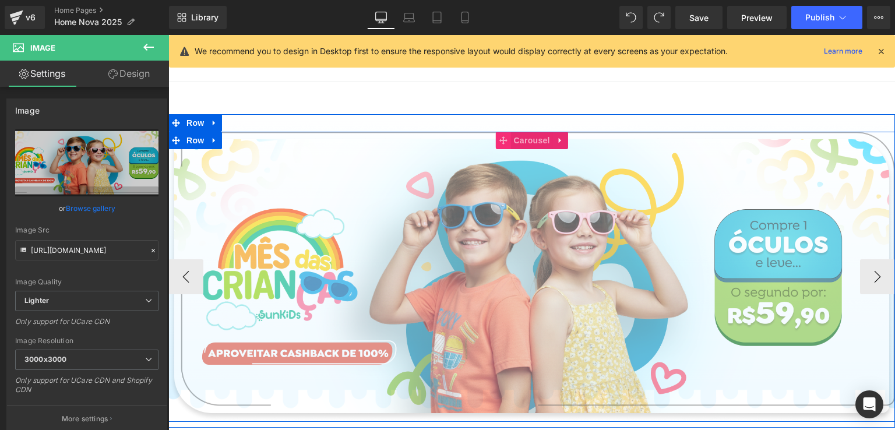
click at [499, 143] on icon at bounding box center [503, 140] width 8 height 8
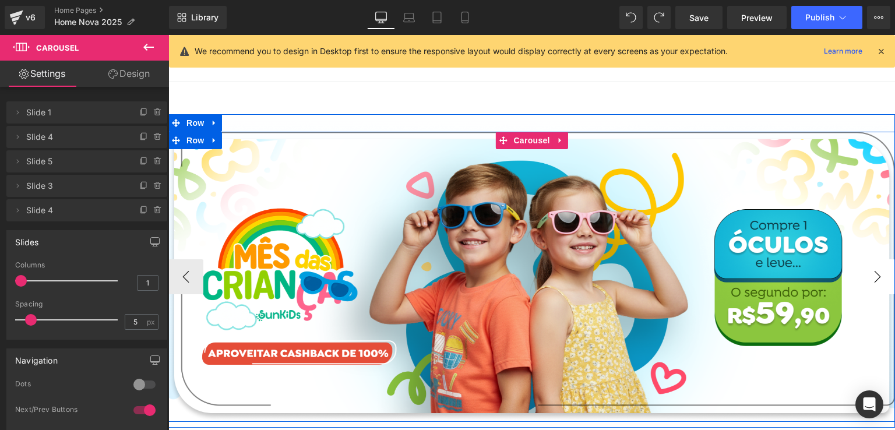
click at [878, 277] on button "›" at bounding box center [877, 276] width 35 height 35
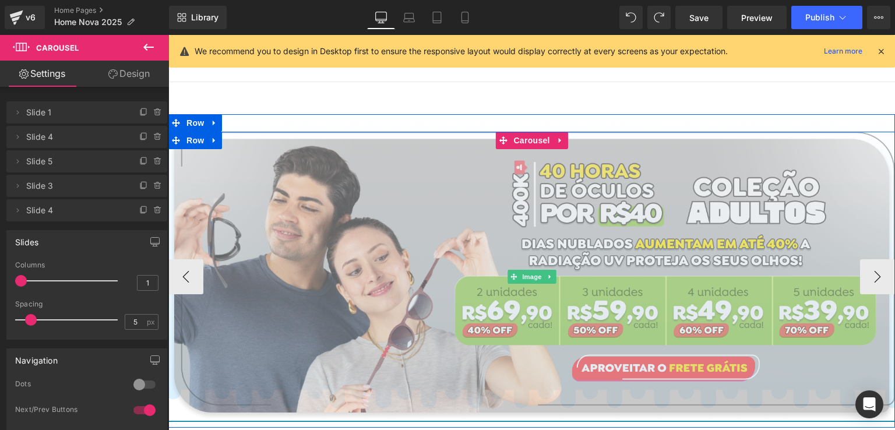
click at [651, 245] on img at bounding box center [531, 277] width 727 height 290
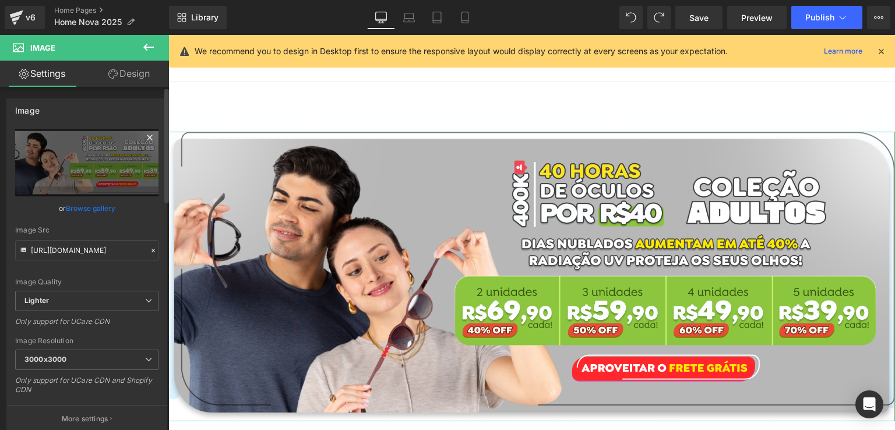
click at [146, 140] on icon at bounding box center [150, 138] width 14 height 14
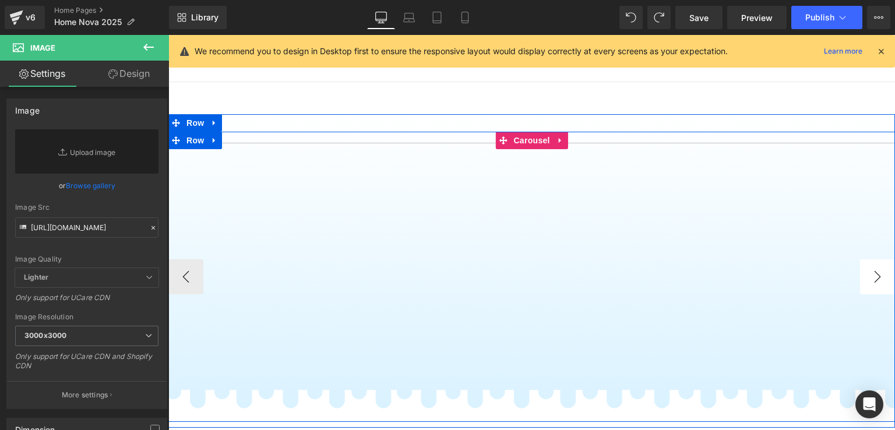
click at [880, 272] on button "›" at bounding box center [877, 276] width 35 height 35
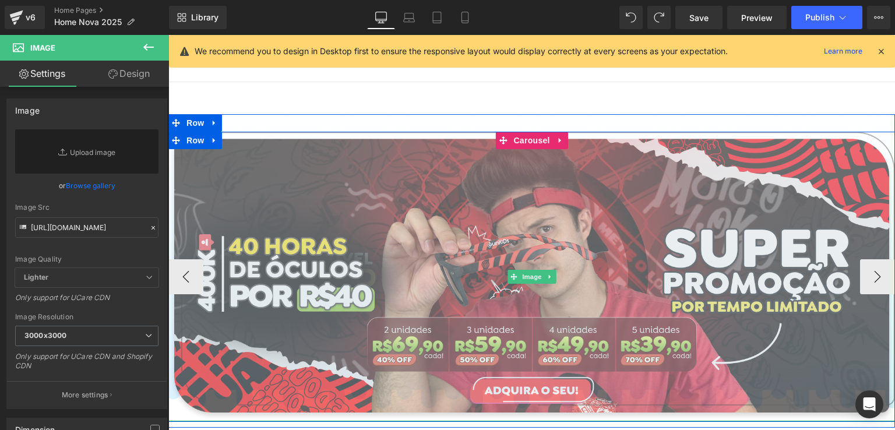
click at [444, 200] on img at bounding box center [531, 277] width 727 height 290
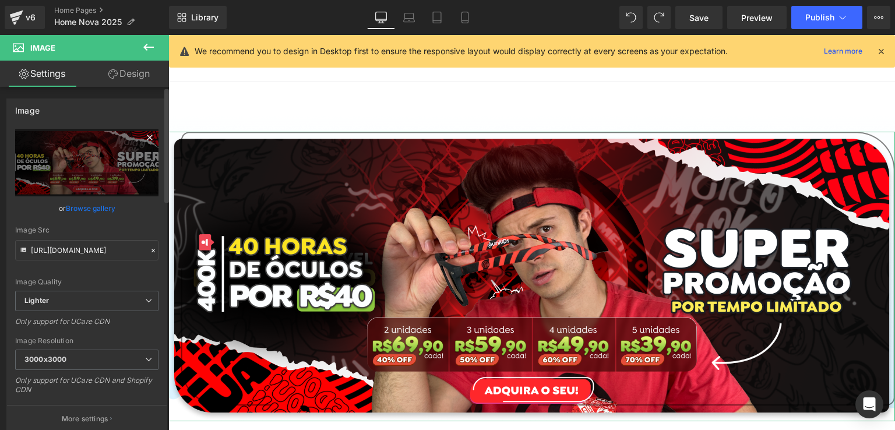
click at [149, 136] on icon at bounding box center [150, 138] width 14 height 14
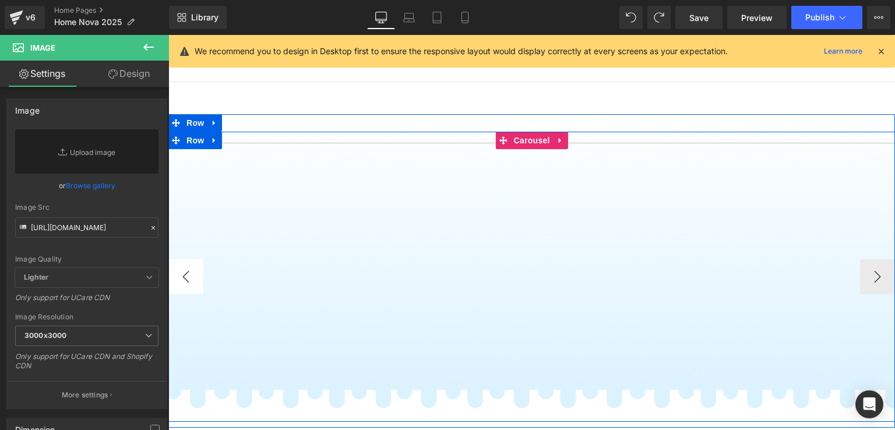
click at [187, 269] on button "‹" at bounding box center [185, 276] width 35 height 35
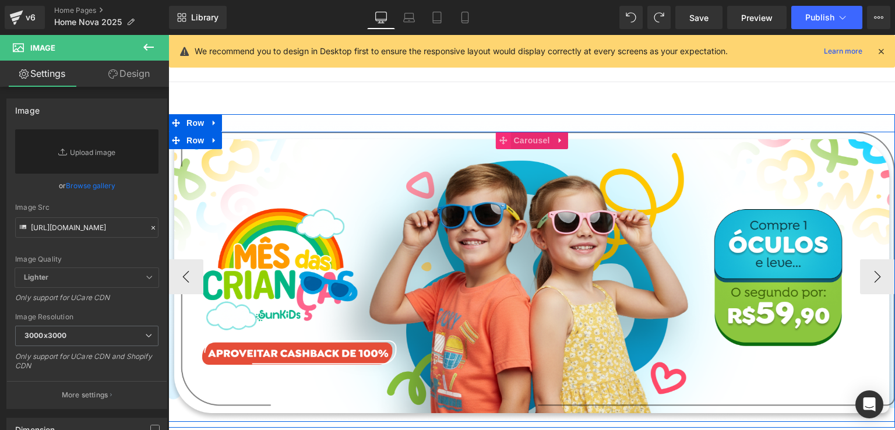
click at [500, 140] on icon at bounding box center [503, 140] width 8 height 8
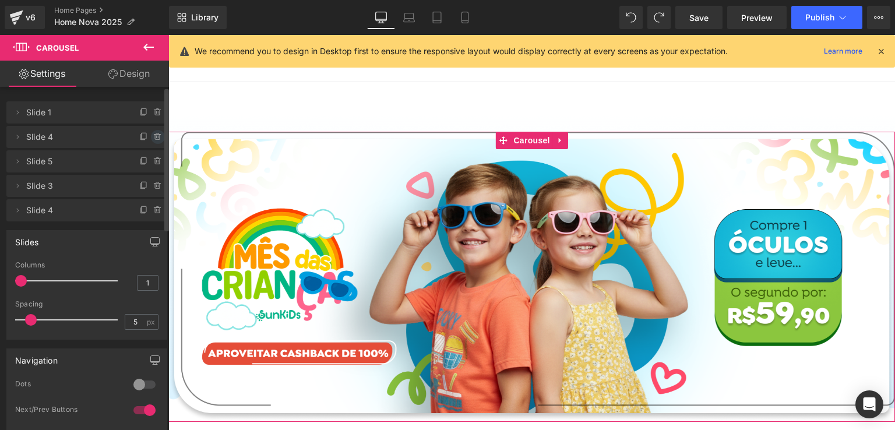
click at [154, 132] on icon at bounding box center [157, 136] width 9 height 9
click at [149, 138] on button "Delete" at bounding box center [145, 137] width 37 height 15
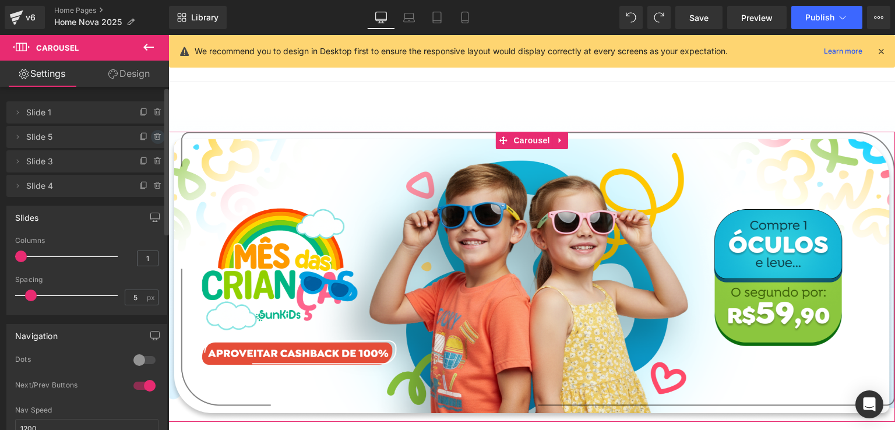
click at [156, 137] on icon at bounding box center [157, 136] width 9 height 9
click at [152, 136] on button "Delete" at bounding box center [145, 137] width 37 height 15
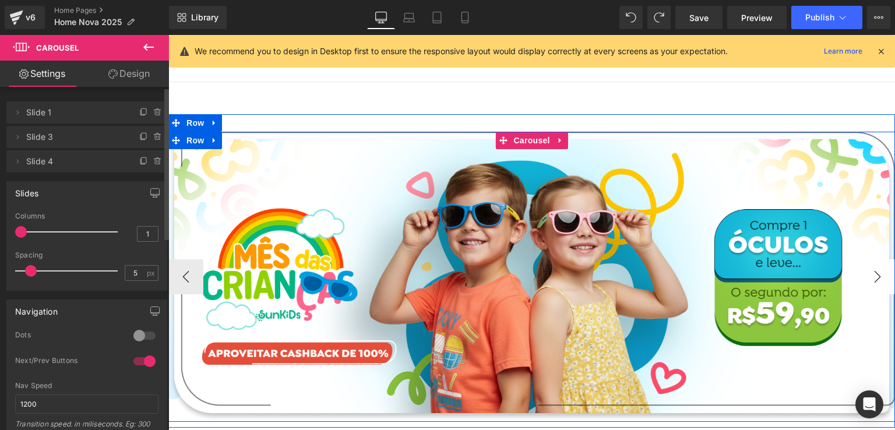
click at [862, 269] on button "›" at bounding box center [877, 276] width 35 height 35
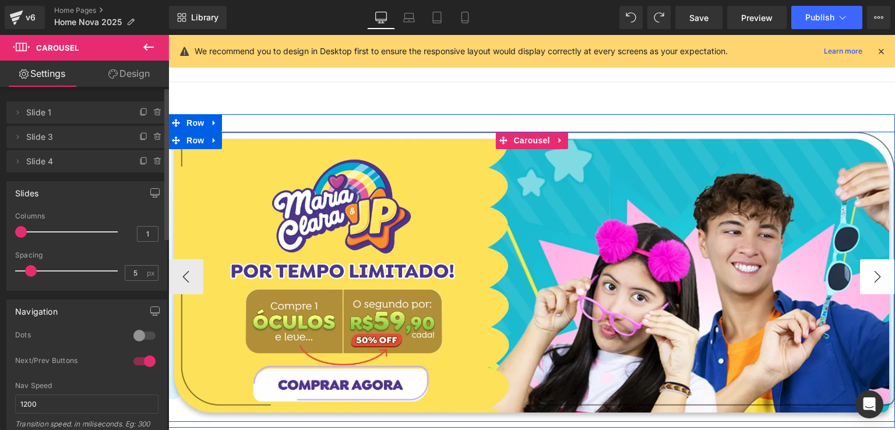
click at [871, 271] on button "›" at bounding box center [877, 276] width 35 height 35
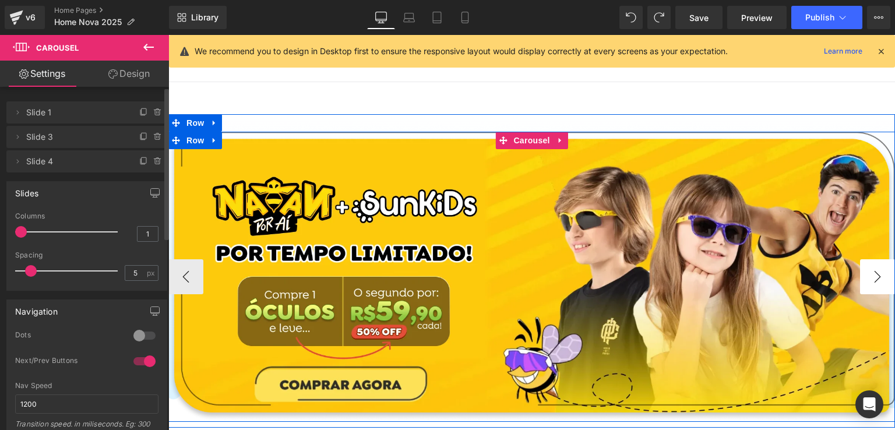
click at [871, 270] on button "›" at bounding box center [877, 276] width 35 height 35
click at [870, 271] on button "›" at bounding box center [877, 276] width 35 height 35
click at [180, 278] on button "‹" at bounding box center [185, 276] width 35 height 35
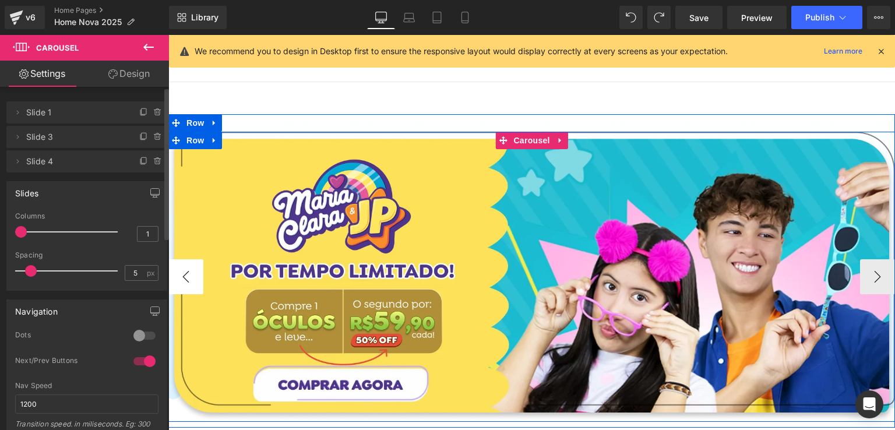
click at [180, 278] on button "‹" at bounding box center [185, 276] width 35 height 35
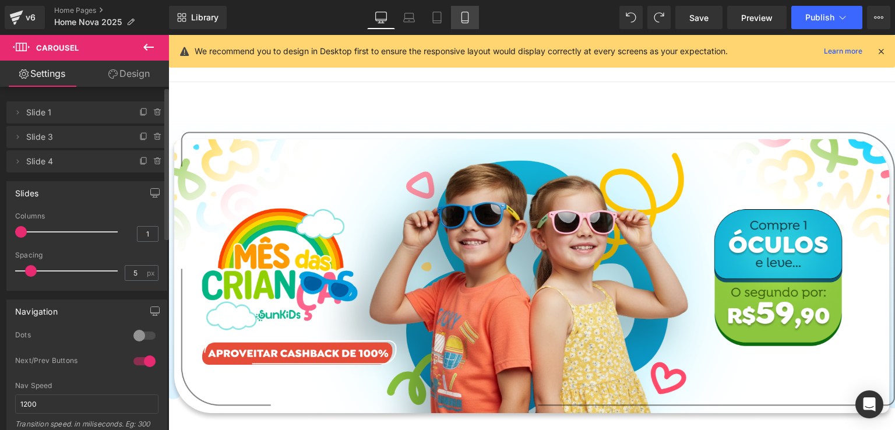
click at [462, 12] on icon at bounding box center [465, 17] width 6 height 11
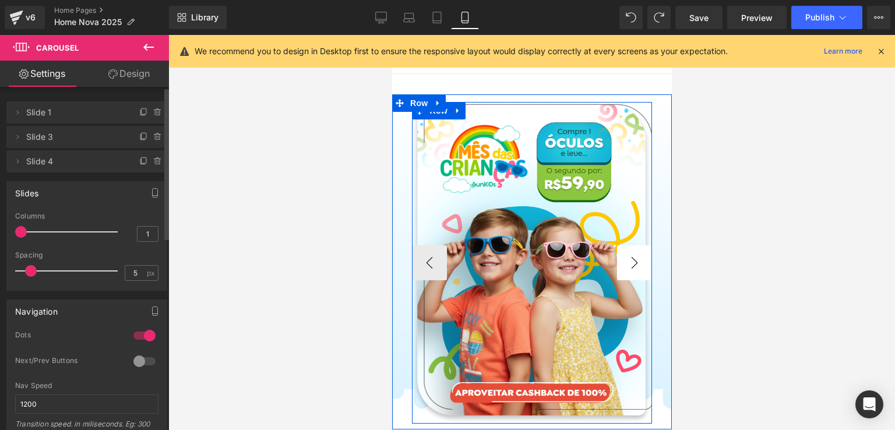
click at [638, 258] on button "›" at bounding box center [634, 262] width 35 height 35
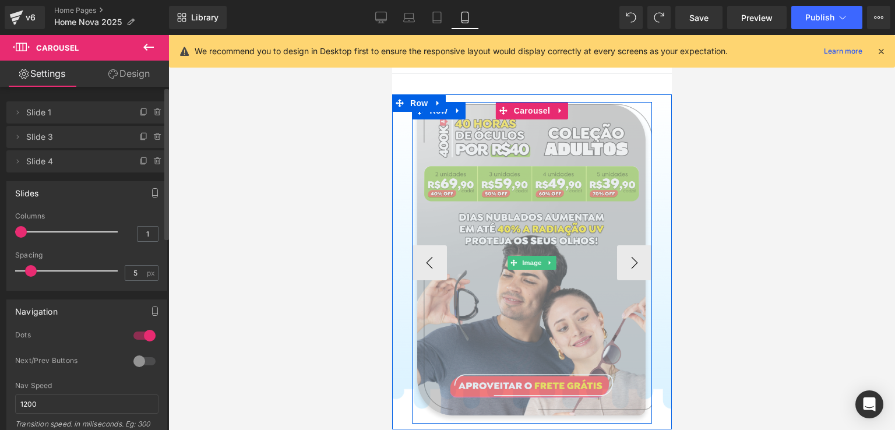
click at [527, 186] on img at bounding box center [532, 263] width 241 height 322
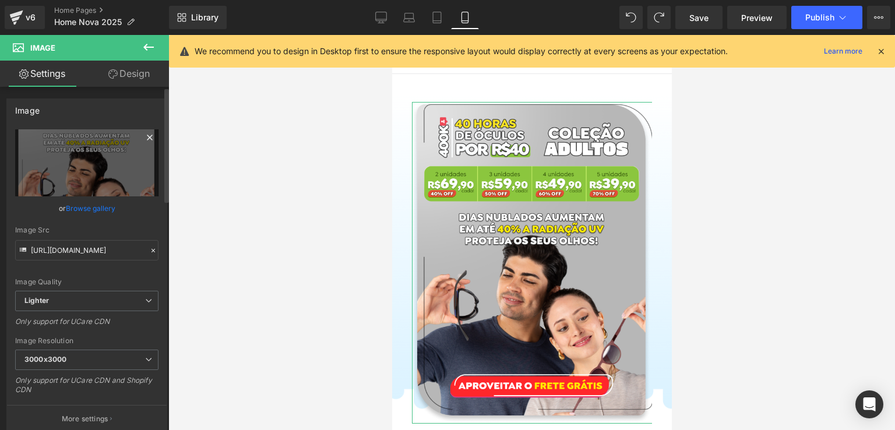
click at [149, 136] on icon at bounding box center [150, 138] width 14 height 14
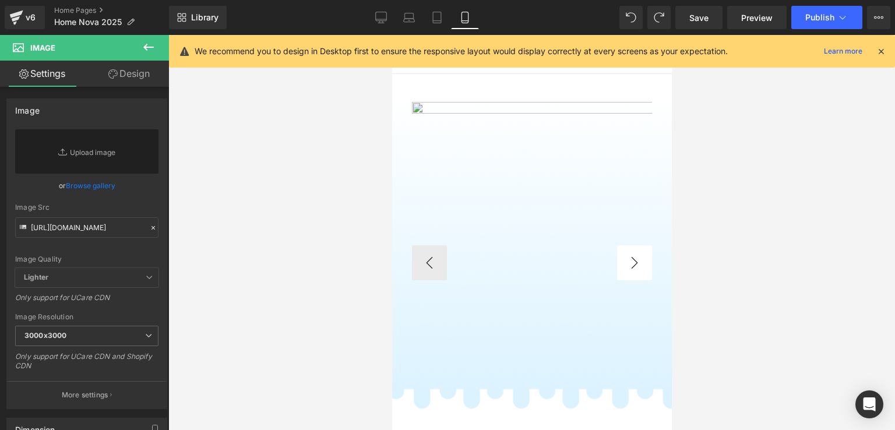
click at [653, 274] on div "Image Image Image Image" at bounding box center [532, 263] width 280 height 322
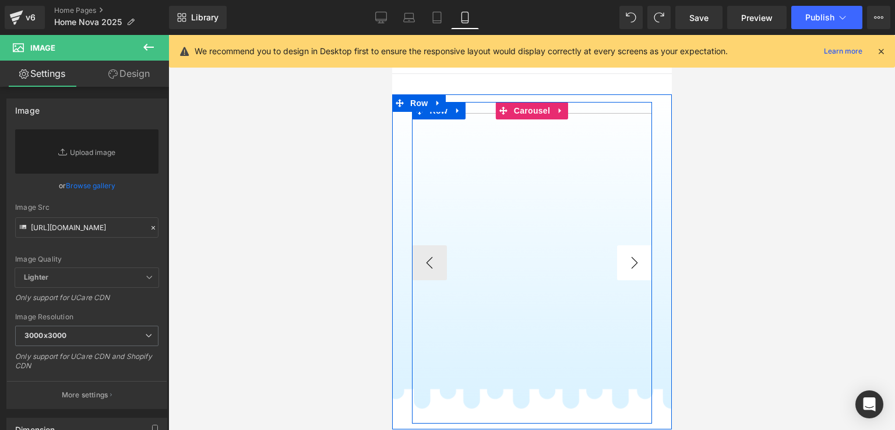
click at [642, 268] on button "›" at bounding box center [634, 262] width 35 height 35
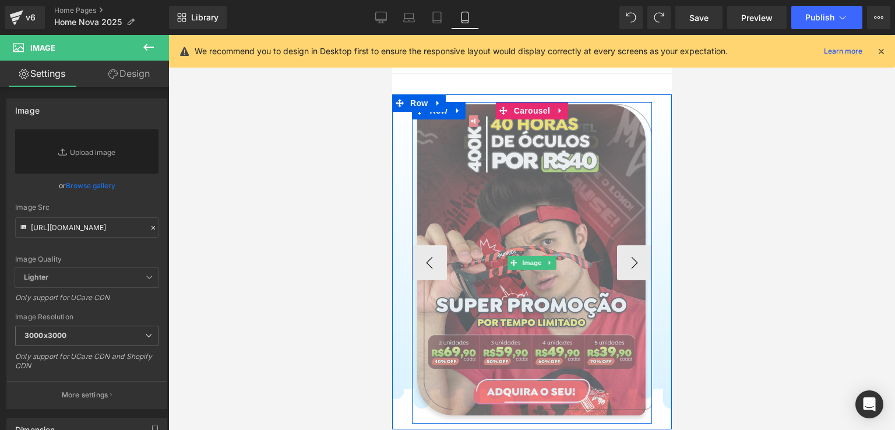
click at [529, 202] on img at bounding box center [532, 263] width 241 height 322
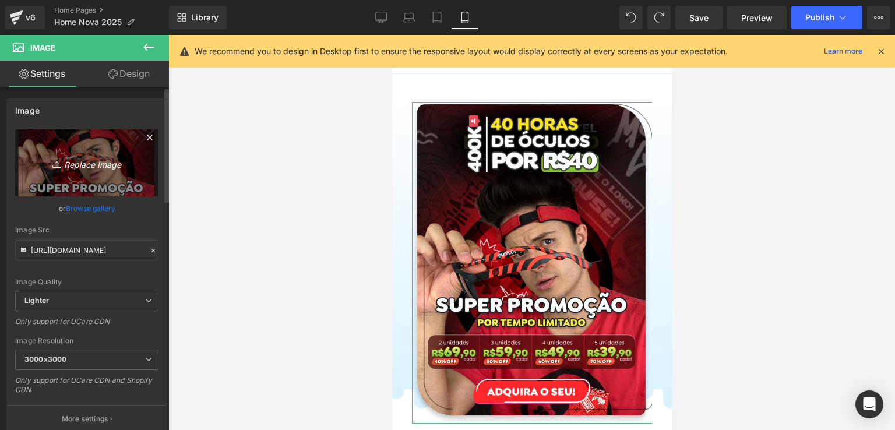
click at [143, 136] on icon at bounding box center [150, 138] width 14 height 14
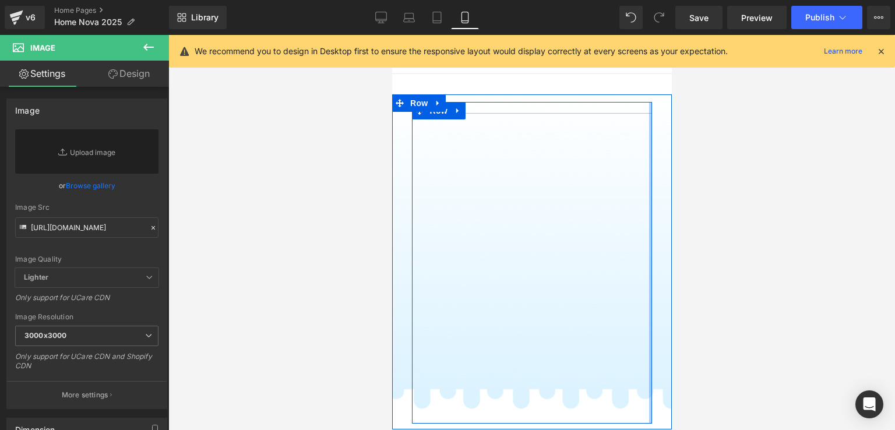
click at [649, 269] on div at bounding box center [650, 263] width 3 height 322
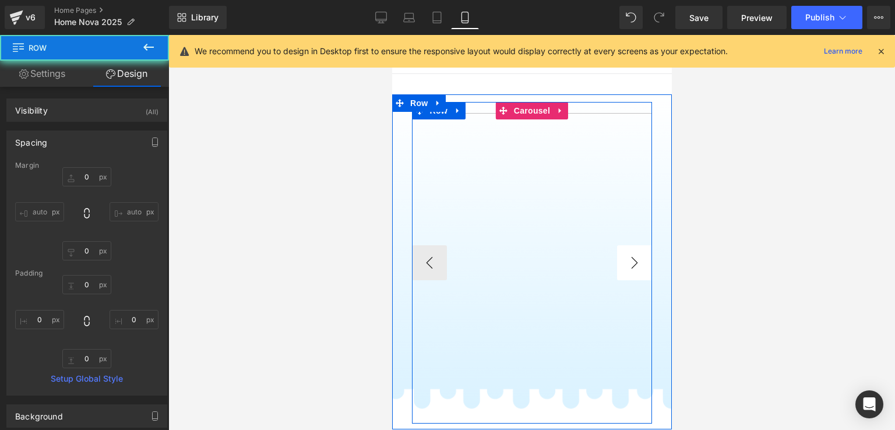
click at [634, 261] on button "›" at bounding box center [634, 262] width 35 height 35
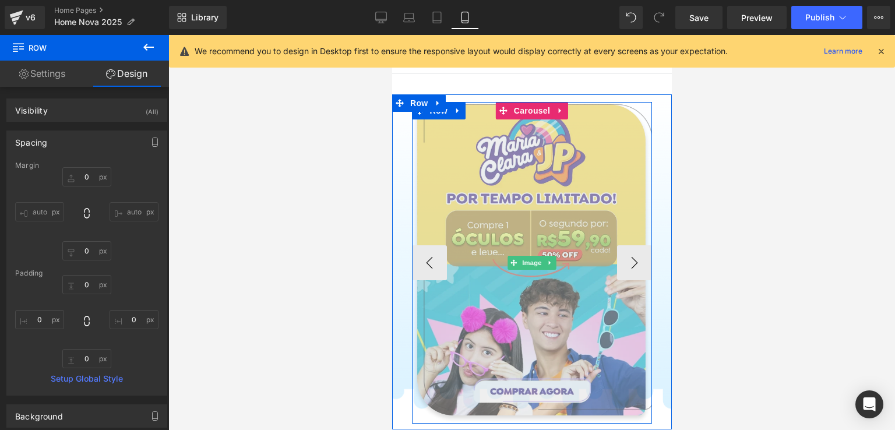
click at [521, 199] on img at bounding box center [532, 263] width 241 height 322
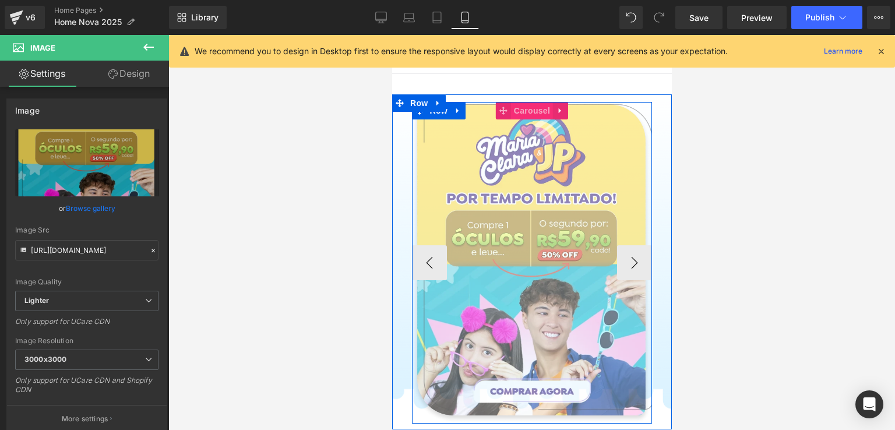
click at [531, 115] on span "Carousel" at bounding box center [532, 110] width 42 height 17
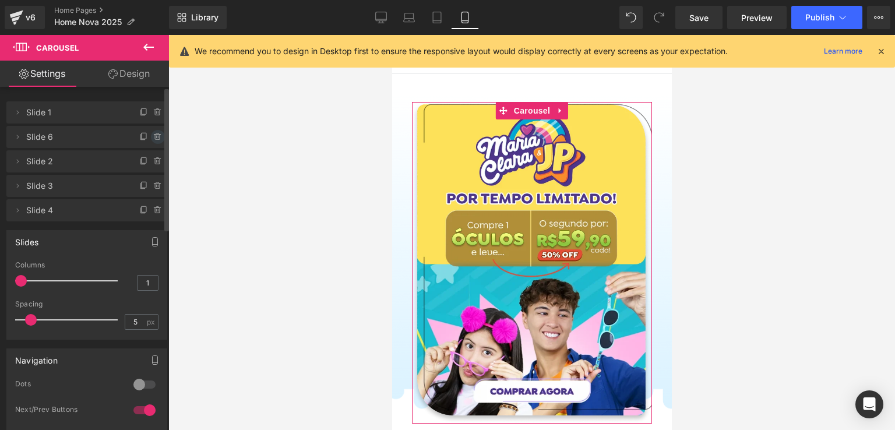
click at [155, 135] on icon at bounding box center [157, 137] width 5 height 5
click at [147, 136] on button "Delete" at bounding box center [145, 137] width 37 height 15
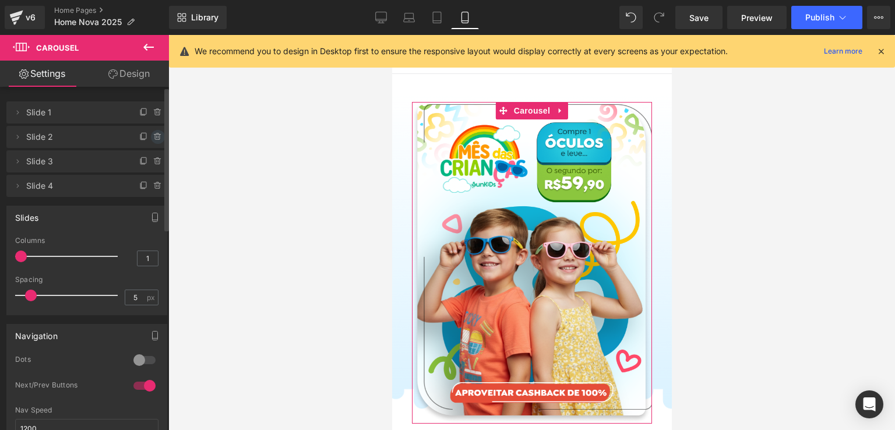
click at [155, 139] on icon at bounding box center [157, 137] width 5 height 5
click at [150, 138] on button "Delete" at bounding box center [145, 137] width 37 height 15
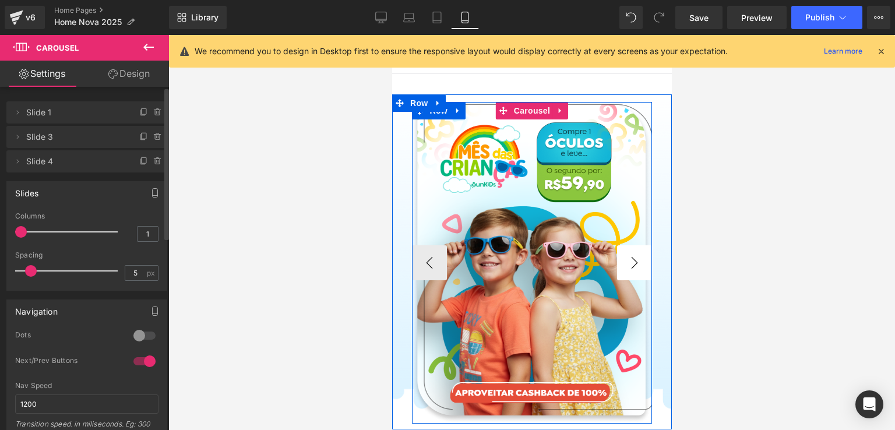
click at [642, 266] on button "›" at bounding box center [634, 262] width 35 height 35
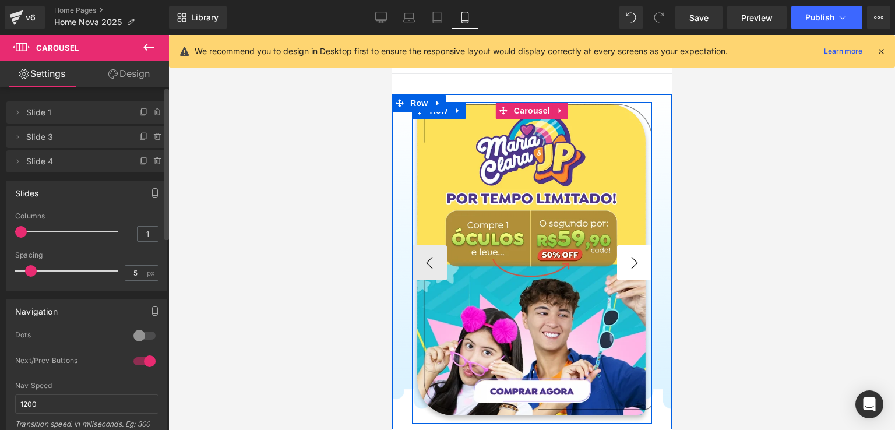
click at [642, 263] on button "›" at bounding box center [634, 262] width 35 height 35
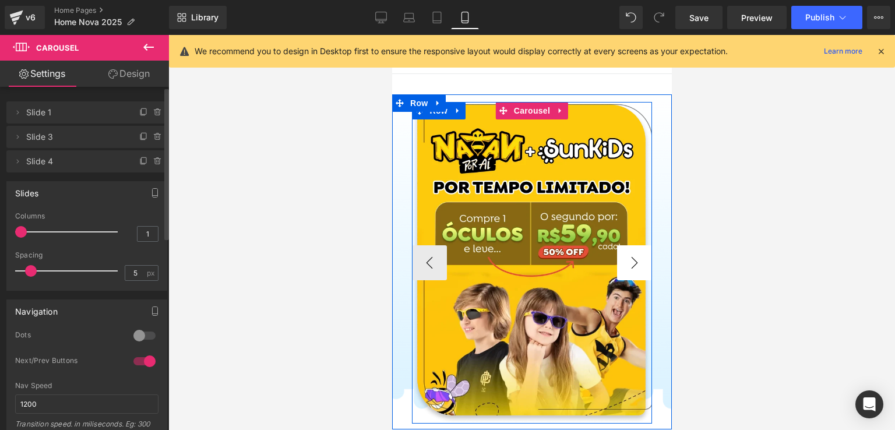
click at [642, 263] on button "›" at bounding box center [634, 262] width 35 height 35
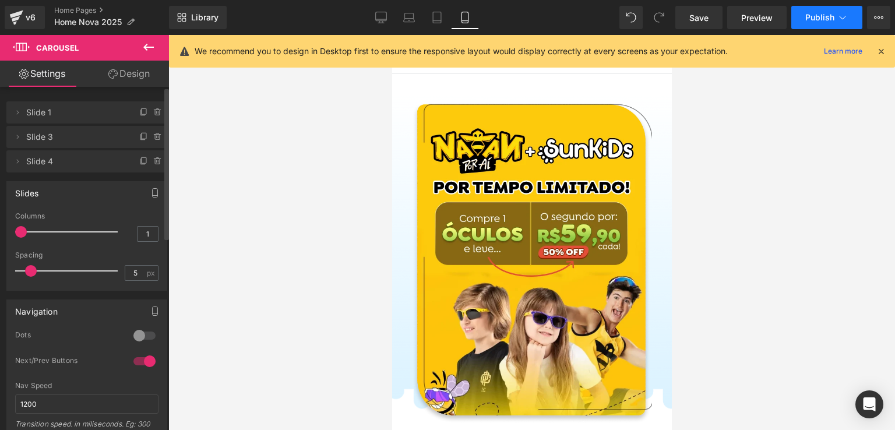
click at [823, 14] on span "Publish" at bounding box center [820, 17] width 29 height 9
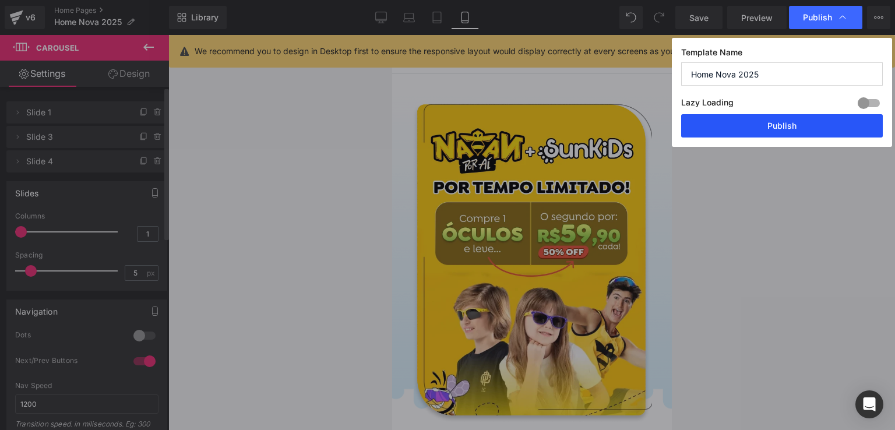
click at [776, 119] on button "Publish" at bounding box center [782, 125] width 202 height 23
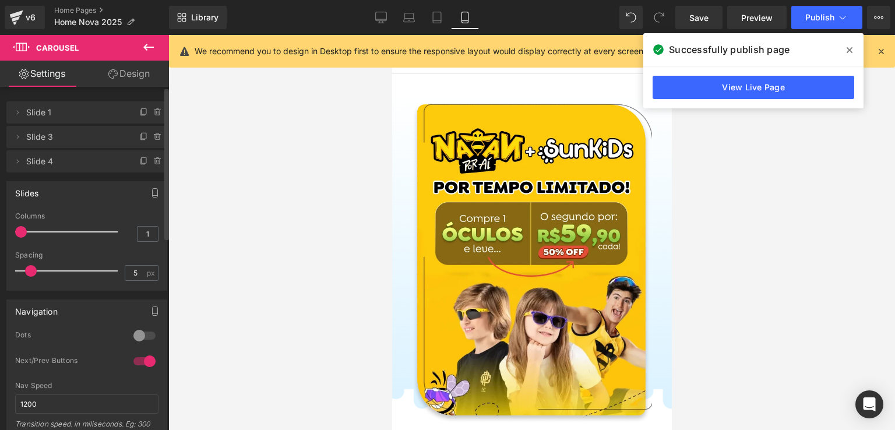
click at [852, 46] on icon at bounding box center [850, 49] width 6 height 9
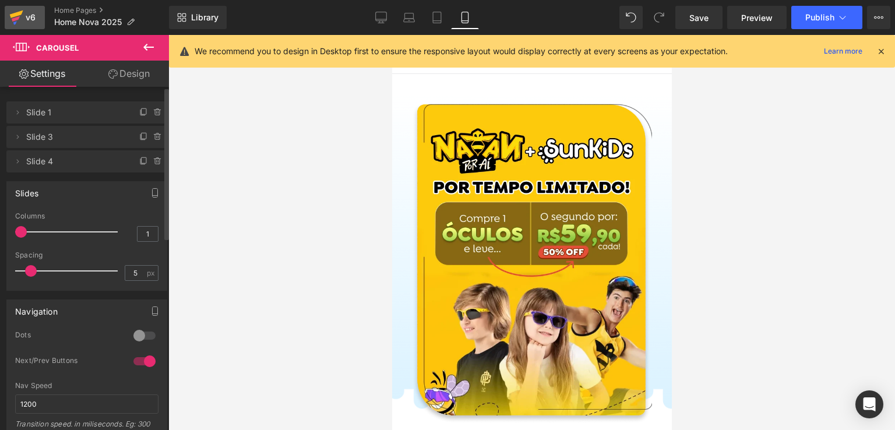
click at [33, 9] on link "v6" at bounding box center [25, 17] width 40 height 23
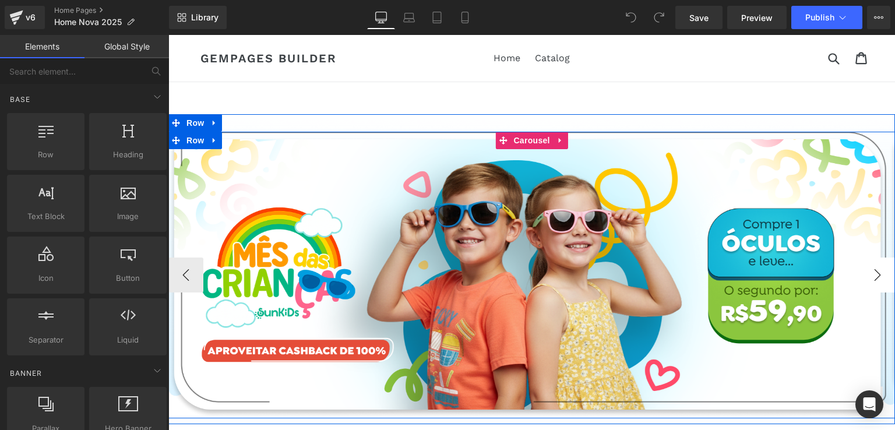
click at [876, 277] on button "›" at bounding box center [877, 275] width 35 height 35
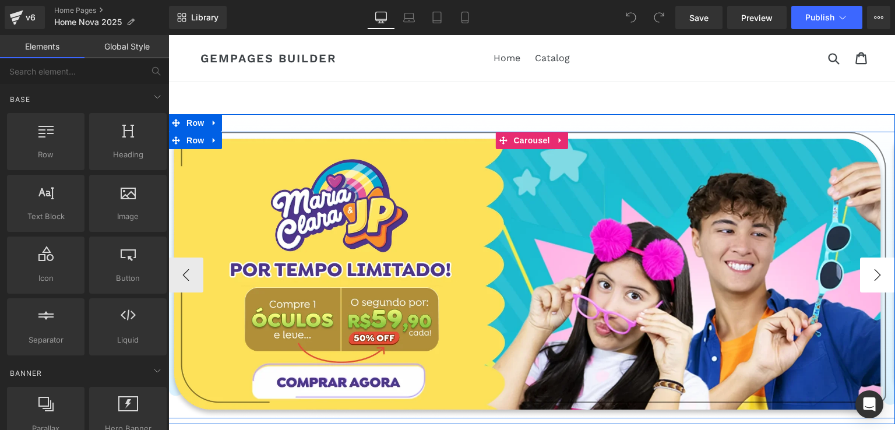
click at [876, 277] on button "›" at bounding box center [877, 275] width 35 height 35
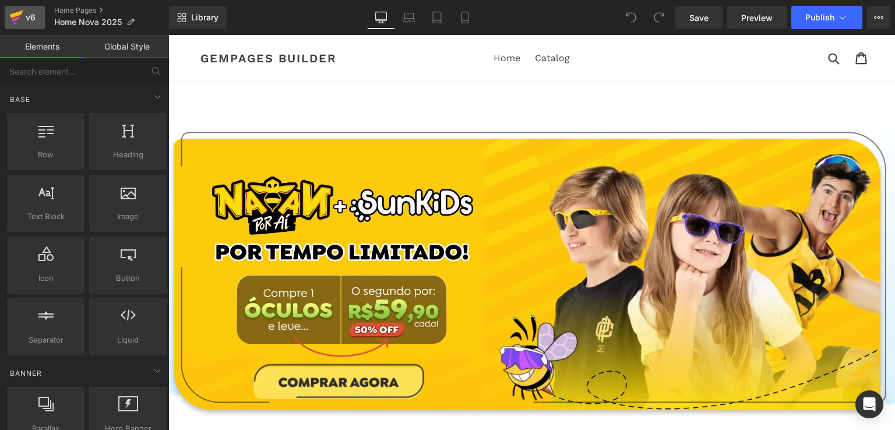
click at [20, 16] on icon at bounding box center [16, 17] width 14 height 29
